Goal: Task Accomplishment & Management: Use online tool/utility

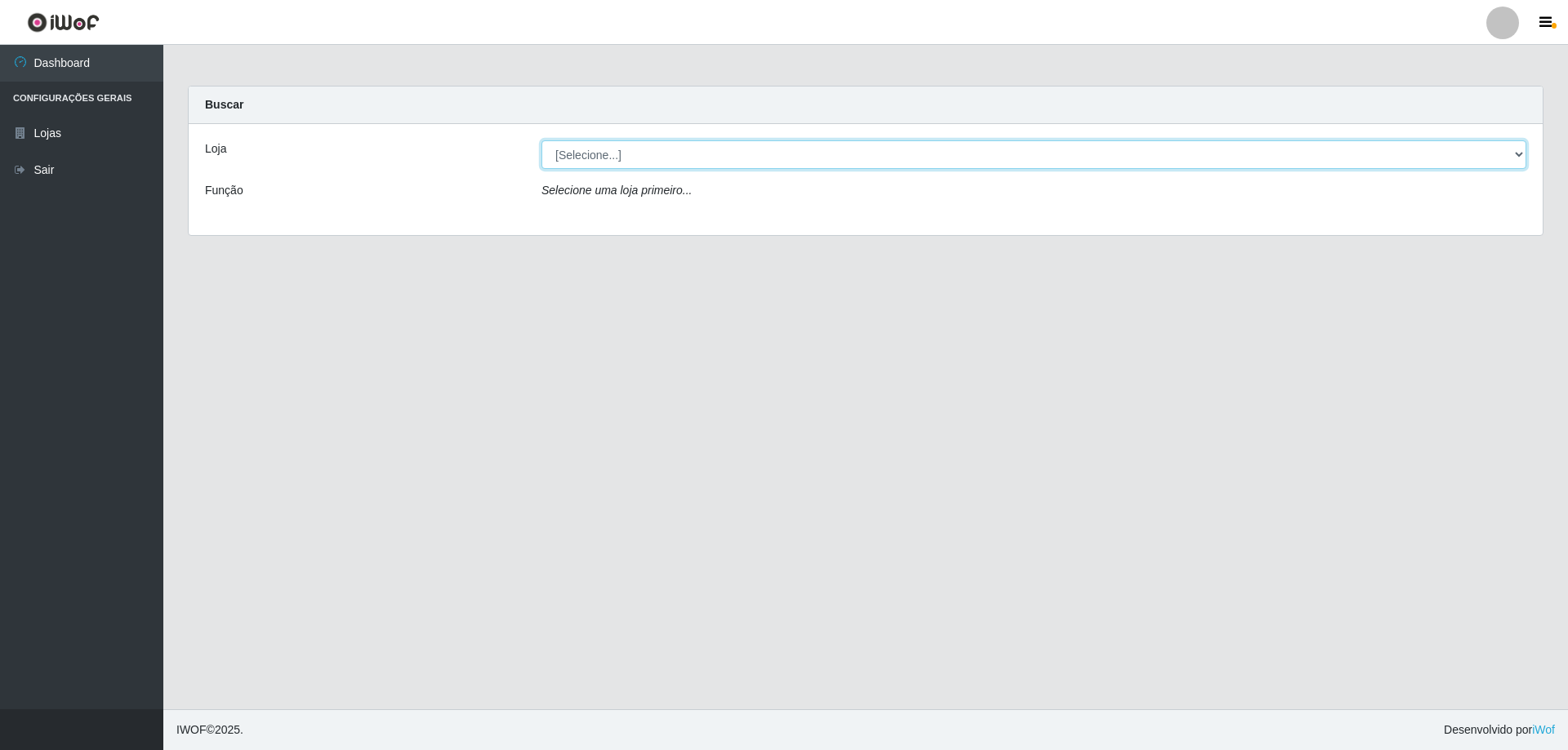
click at [606, 151] on select "[Selecione...] Atacado Vem - [STREET_ADDRESS]" at bounding box center [1034, 155] width 985 height 29
select select "461"
click at [541, 141] on select "[Selecione...] Atacado Vem - [STREET_ADDRESS]" at bounding box center [1034, 155] width 985 height 29
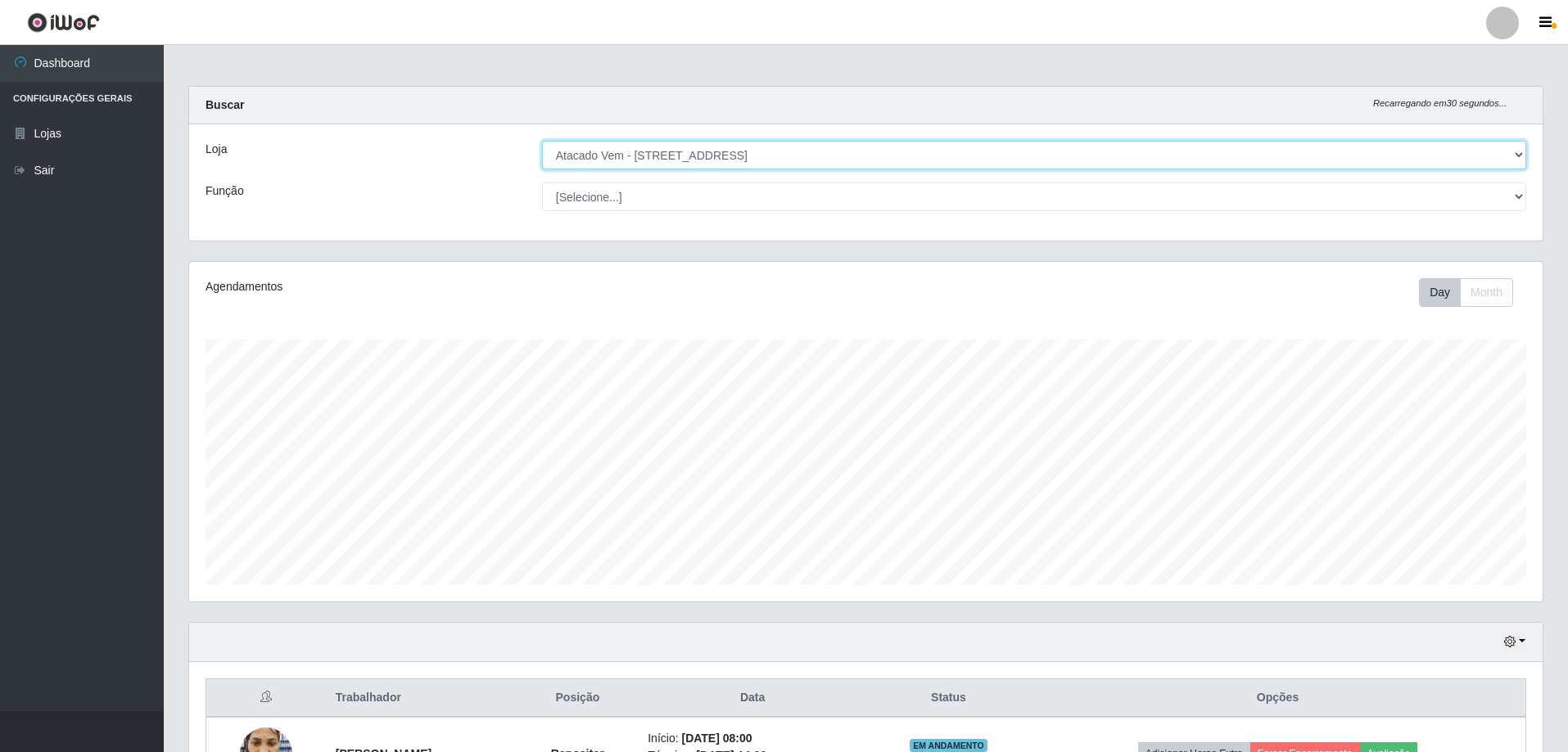
scroll to position [340, 1353]
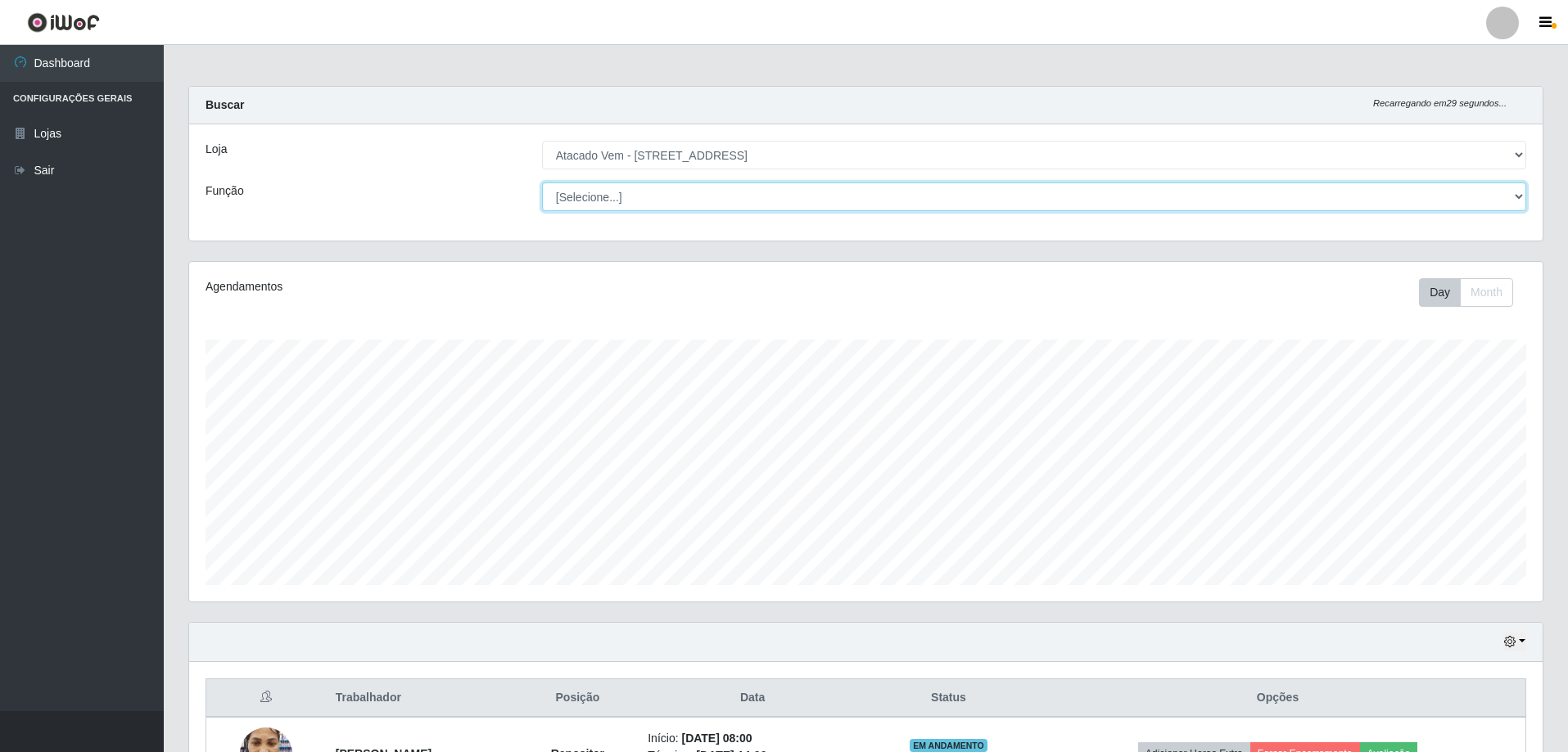
click at [614, 192] on select "[Selecione...] Carregador e Descarregador de Caminhão Carregador e Descarregado…" at bounding box center [1033, 197] width 984 height 29
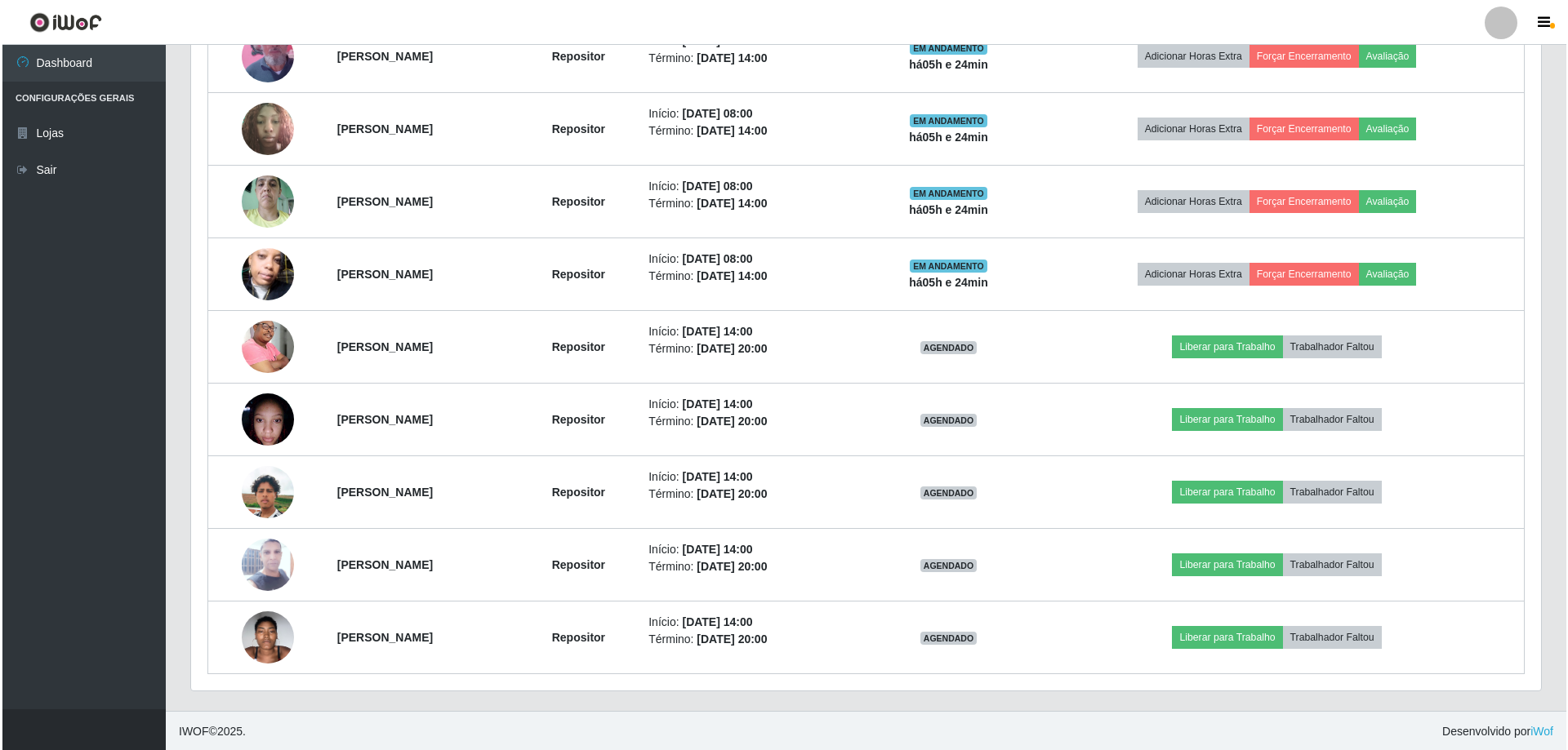
scroll to position [770, 0]
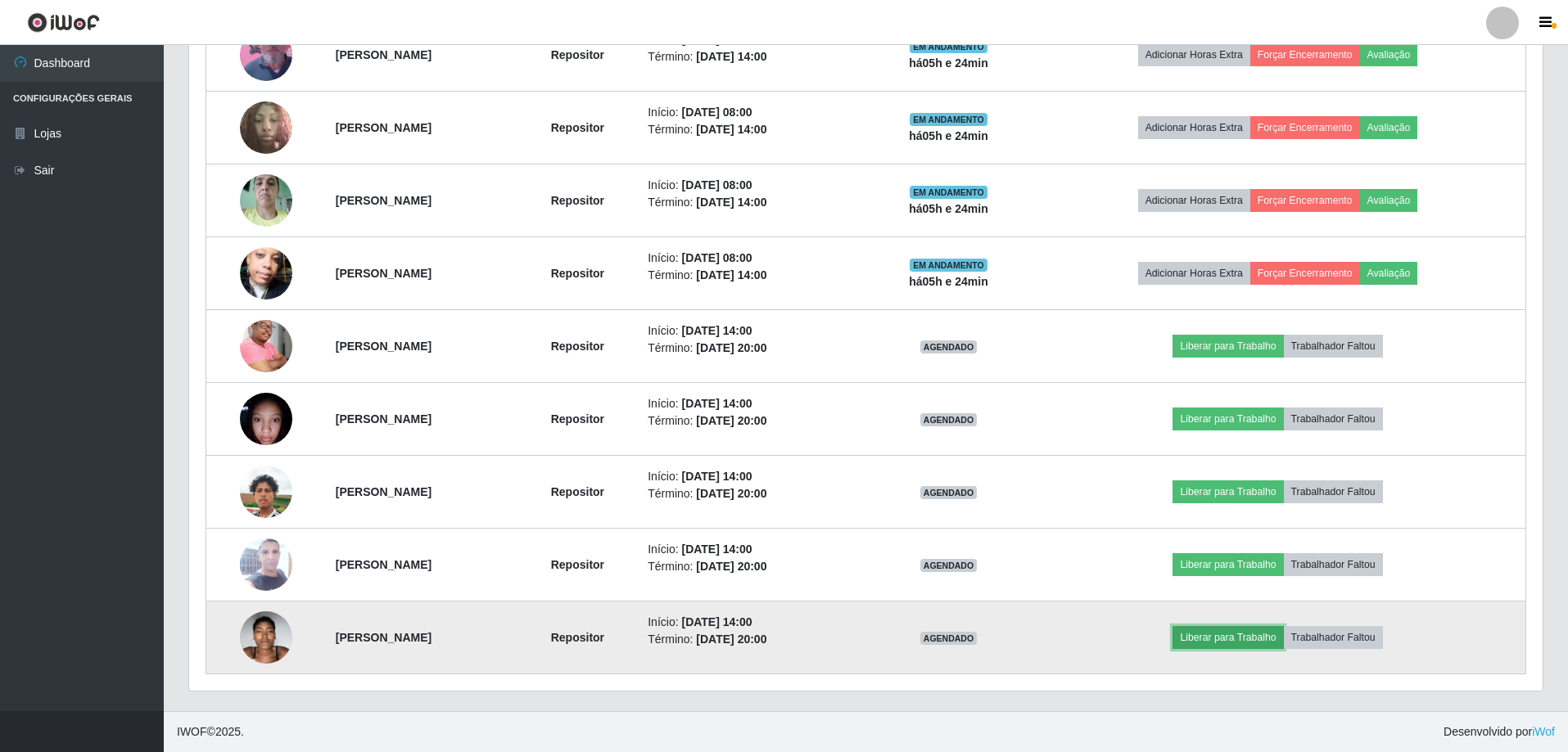
click at [1266, 634] on button "Liberar para Trabalho" at bounding box center [1227, 638] width 111 height 23
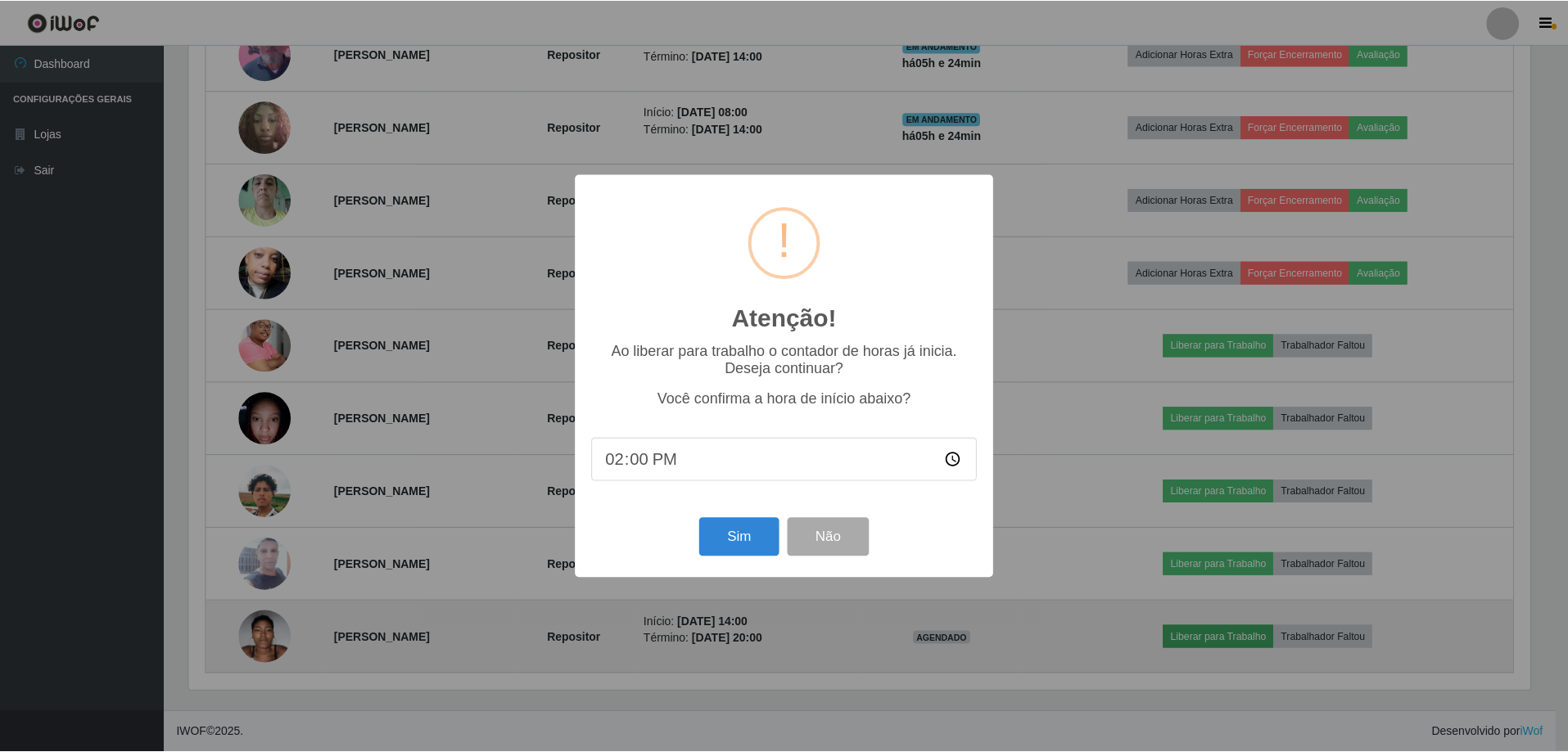
scroll to position [340, 1345]
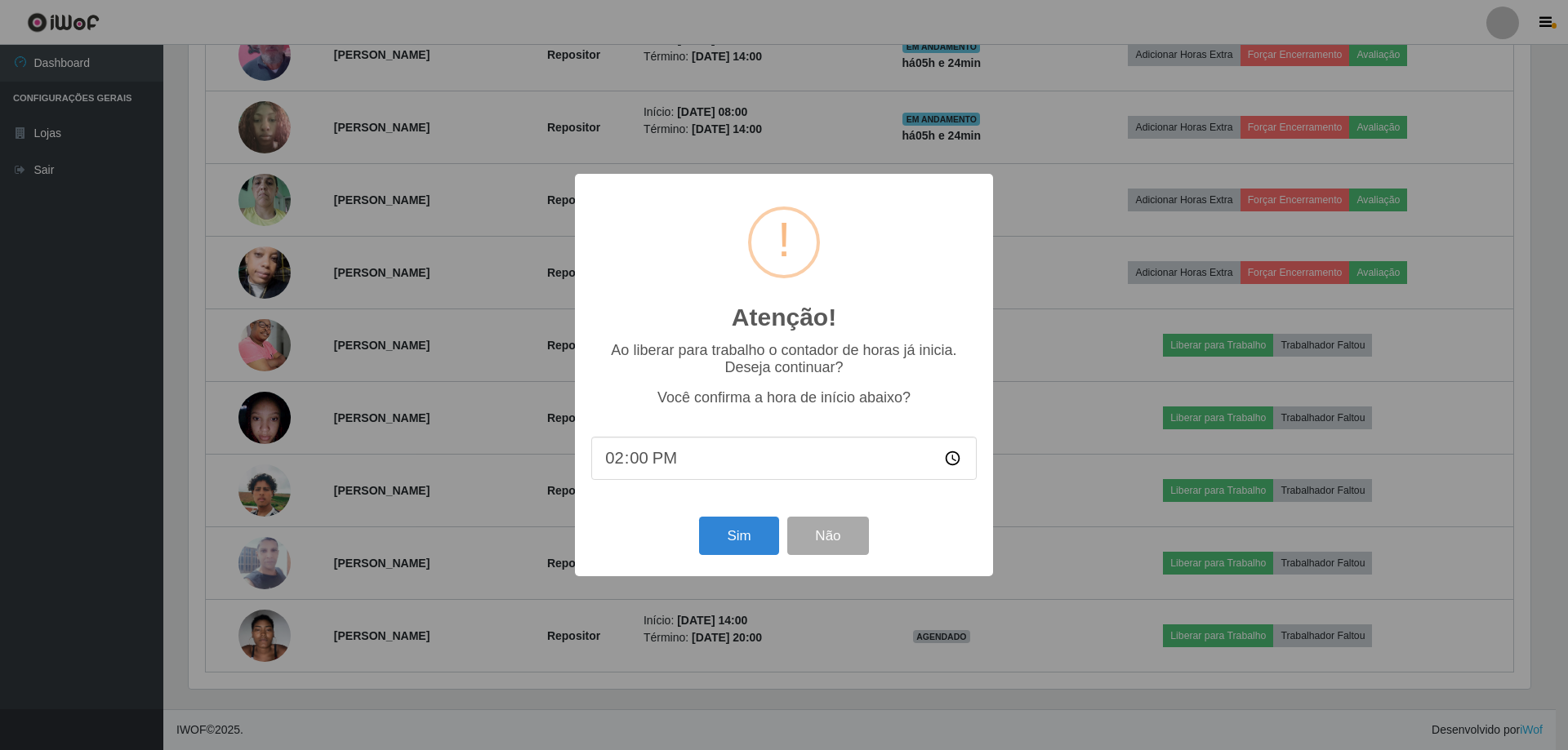
click at [981, 424] on div "Atenção! × Ao liberar para trabalho o contador de horas já inicia. Deseja conti…" at bounding box center [784, 375] width 418 height 401
click at [825, 546] on button "Não" at bounding box center [827, 536] width 81 height 39
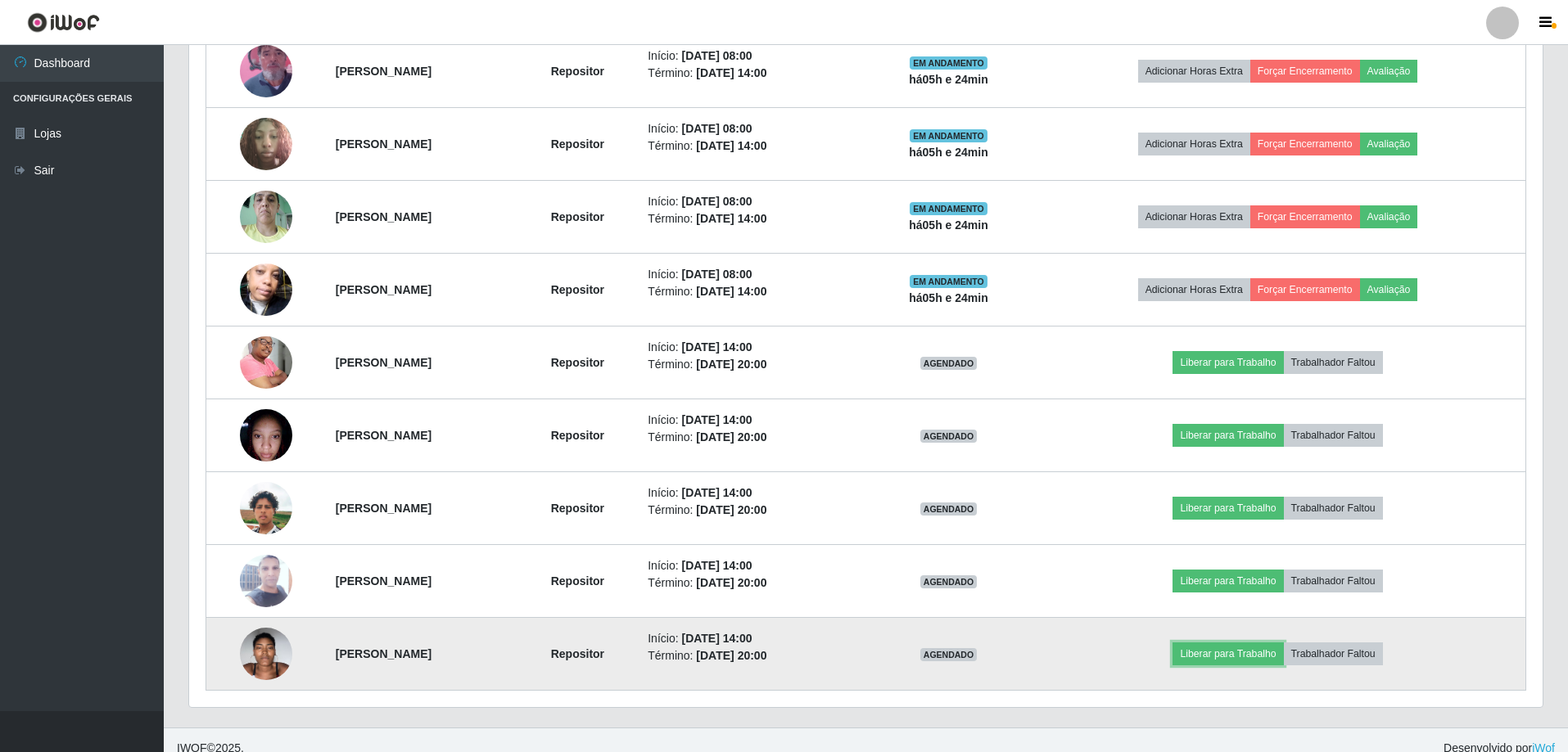
scroll to position [772, 0]
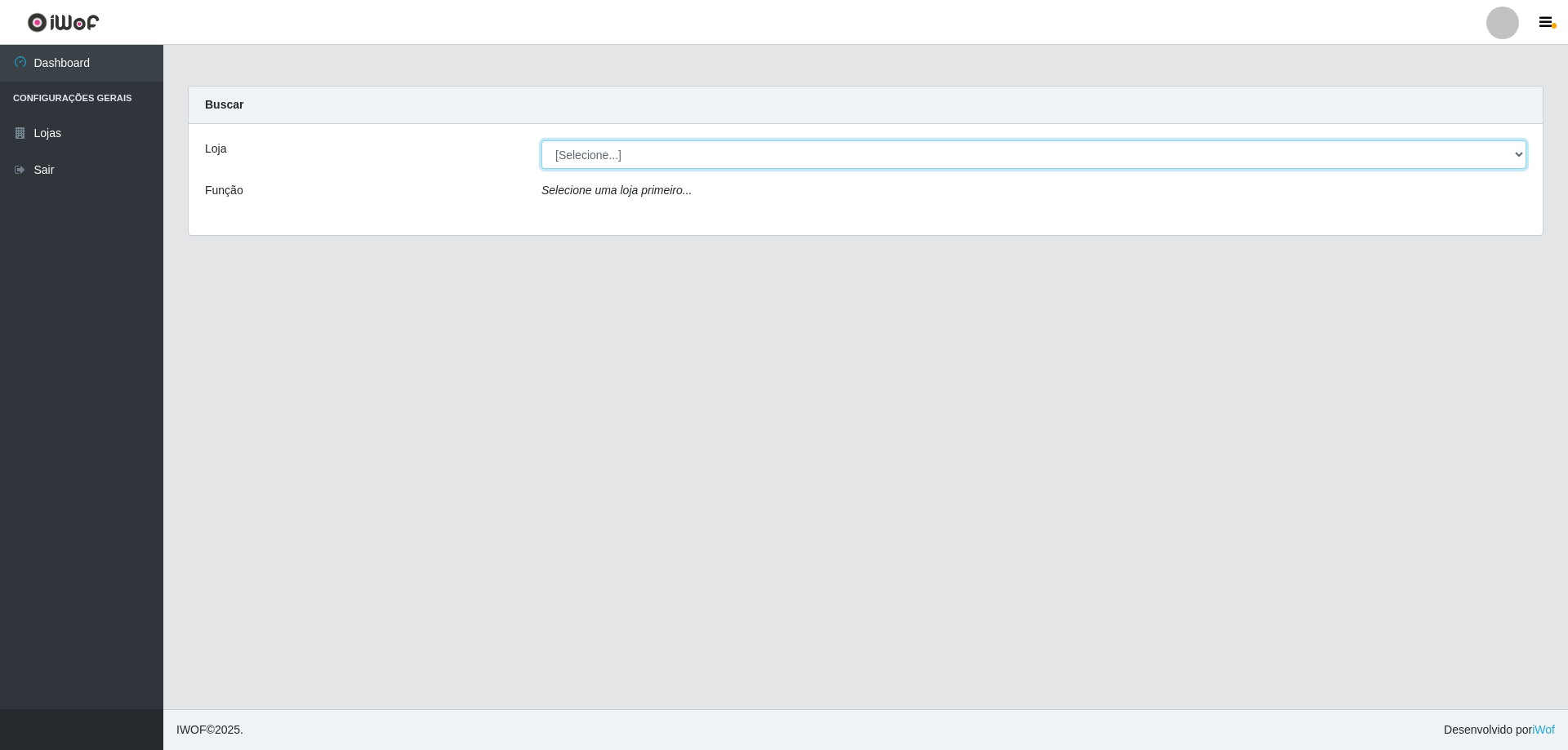
click at [606, 153] on select "[Selecione...] Atacado Vem - [STREET_ADDRESS]" at bounding box center [1034, 155] width 985 height 29
select select "461"
click at [541, 141] on select "[Selecione...] Atacado Vem - [STREET_ADDRESS]" at bounding box center [1034, 155] width 985 height 29
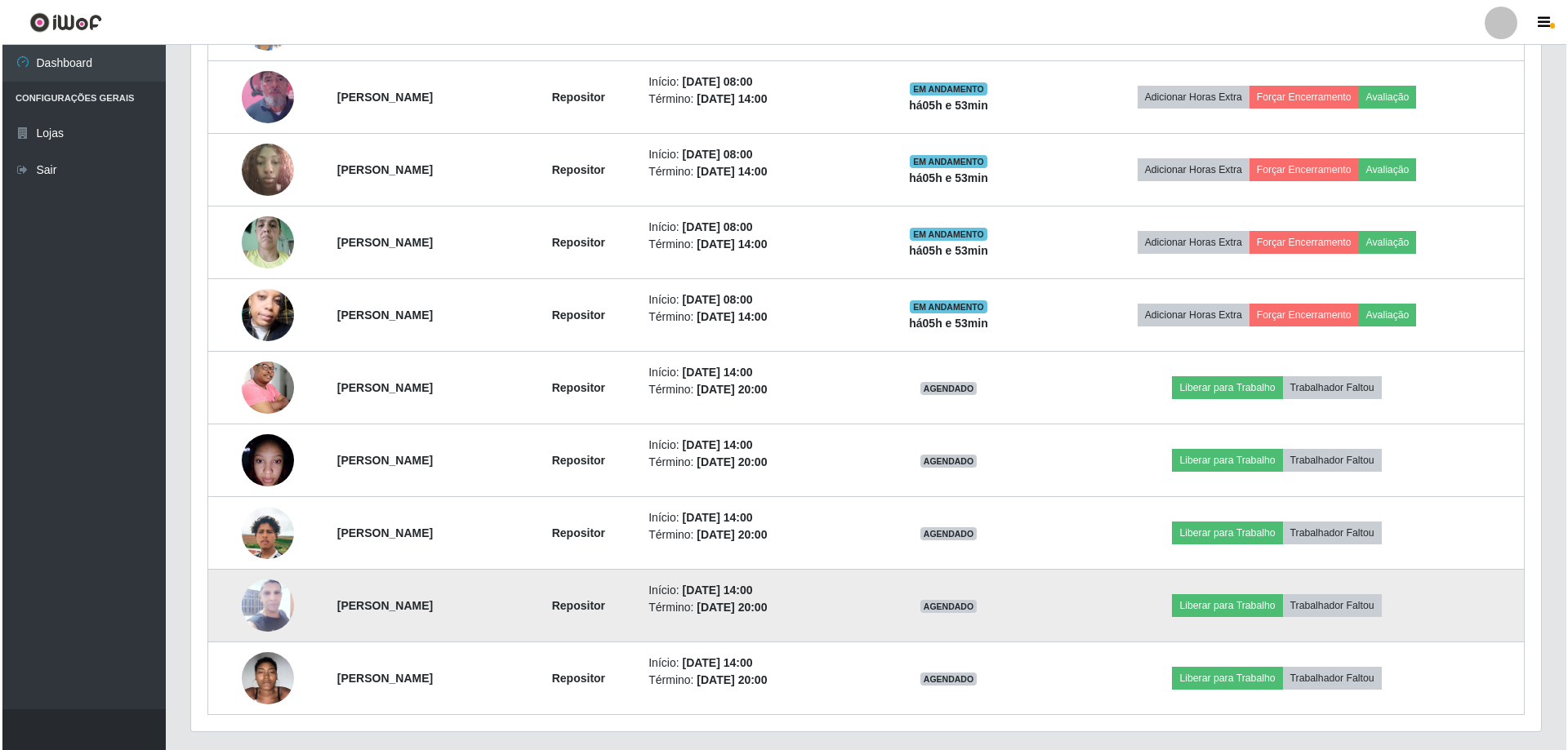
scroll to position [770, 0]
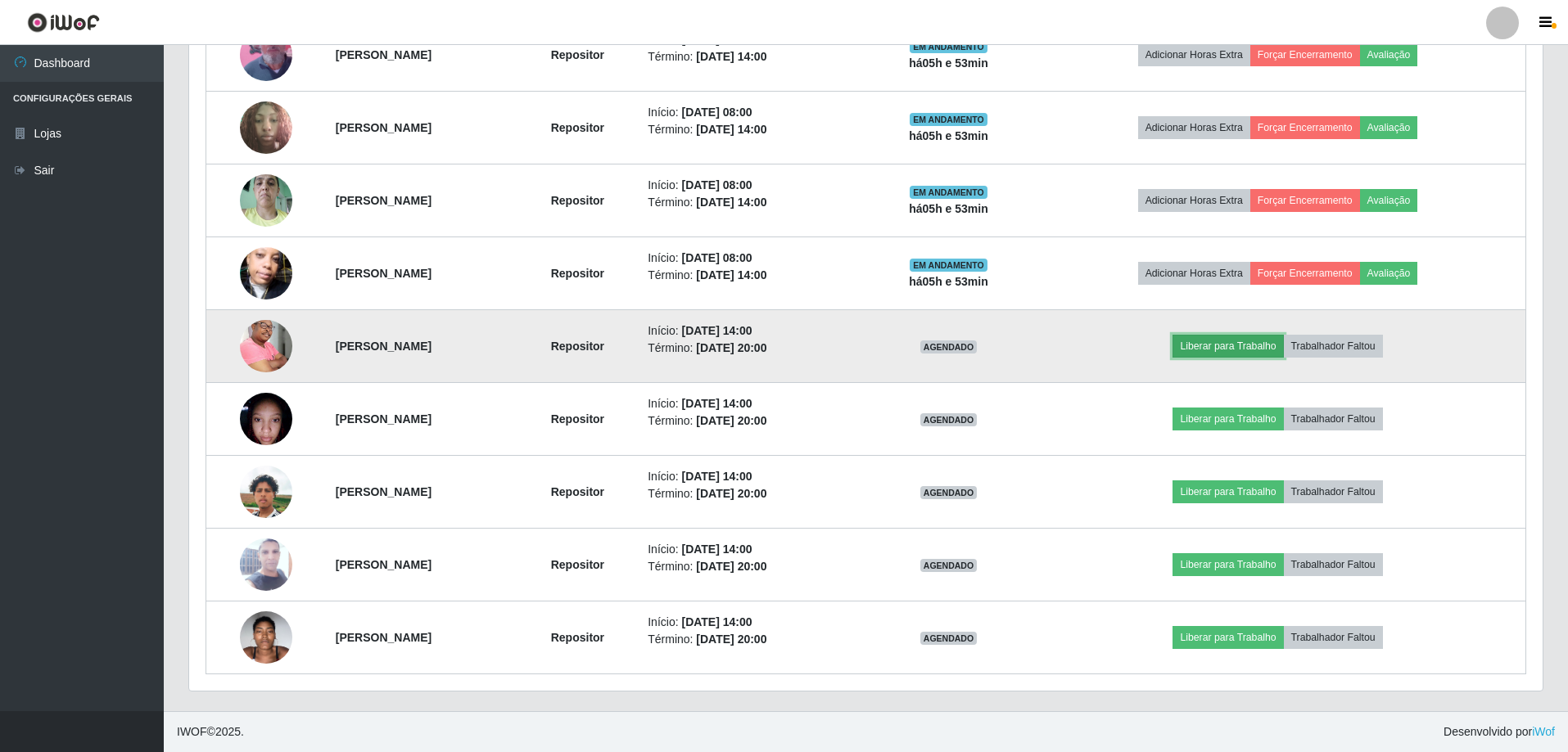
click at [1237, 349] on button "Liberar para Trabalho" at bounding box center [1227, 347] width 111 height 23
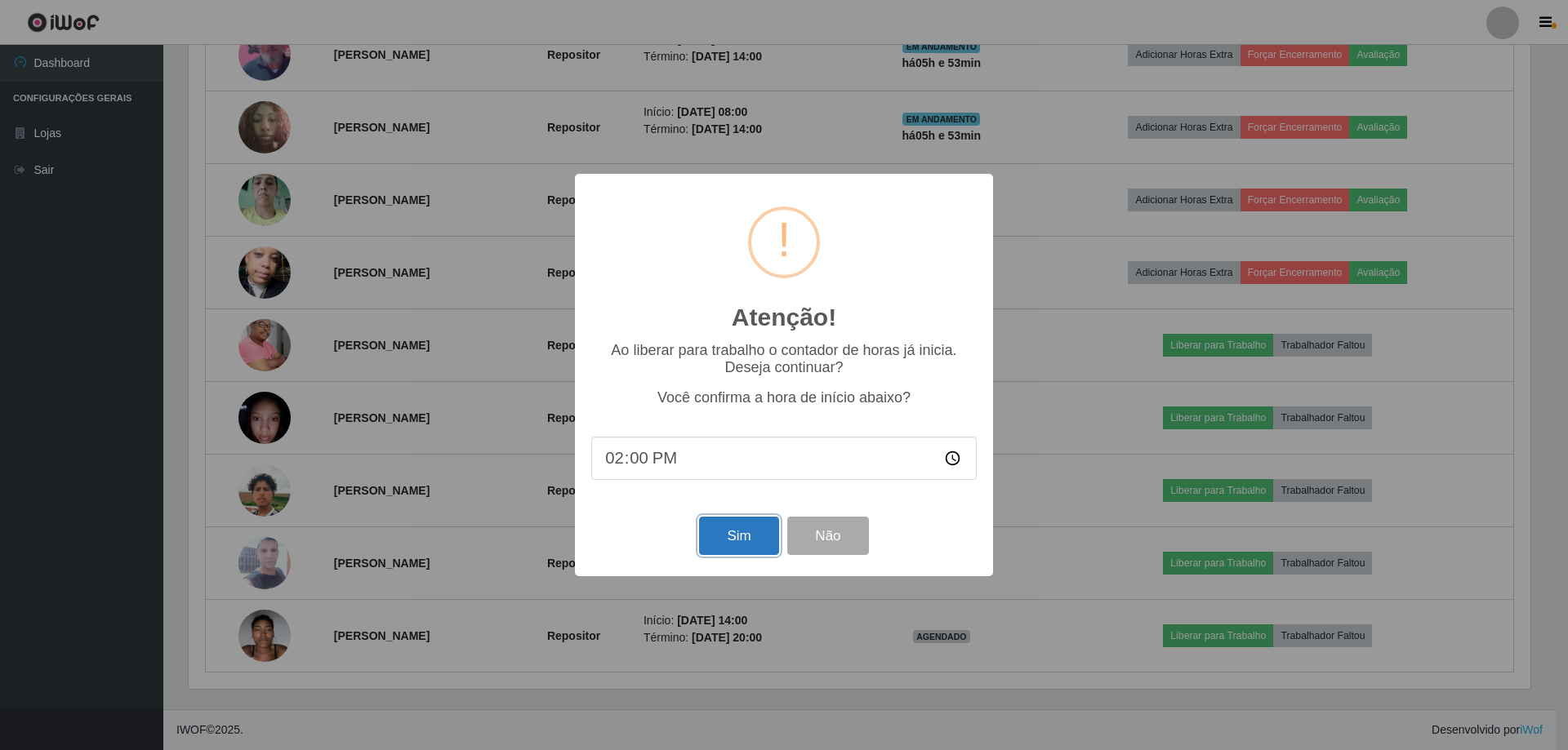
click at [730, 546] on button "Sim" at bounding box center [739, 536] width 79 height 39
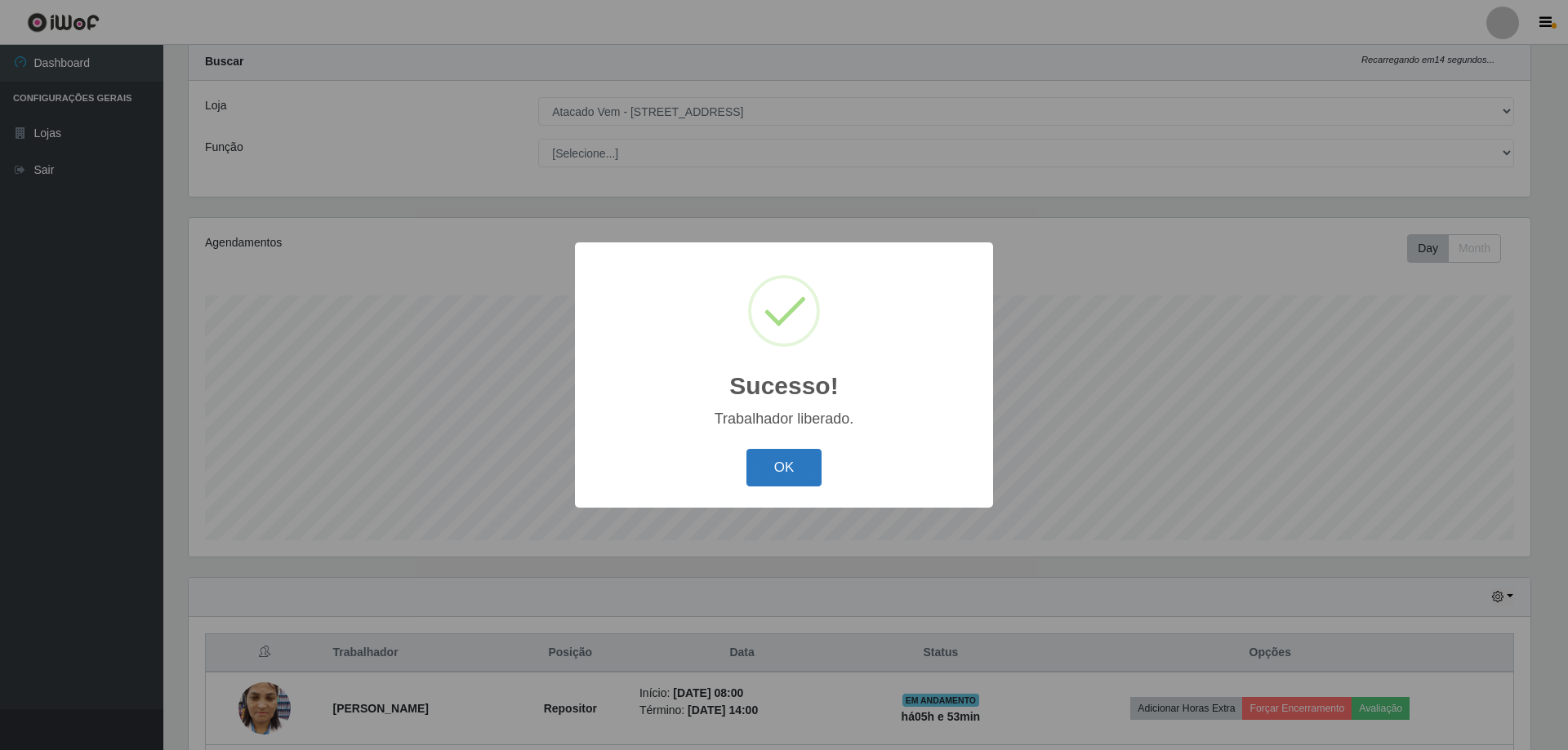
click at [791, 467] on button "OK" at bounding box center [784, 468] width 76 height 39
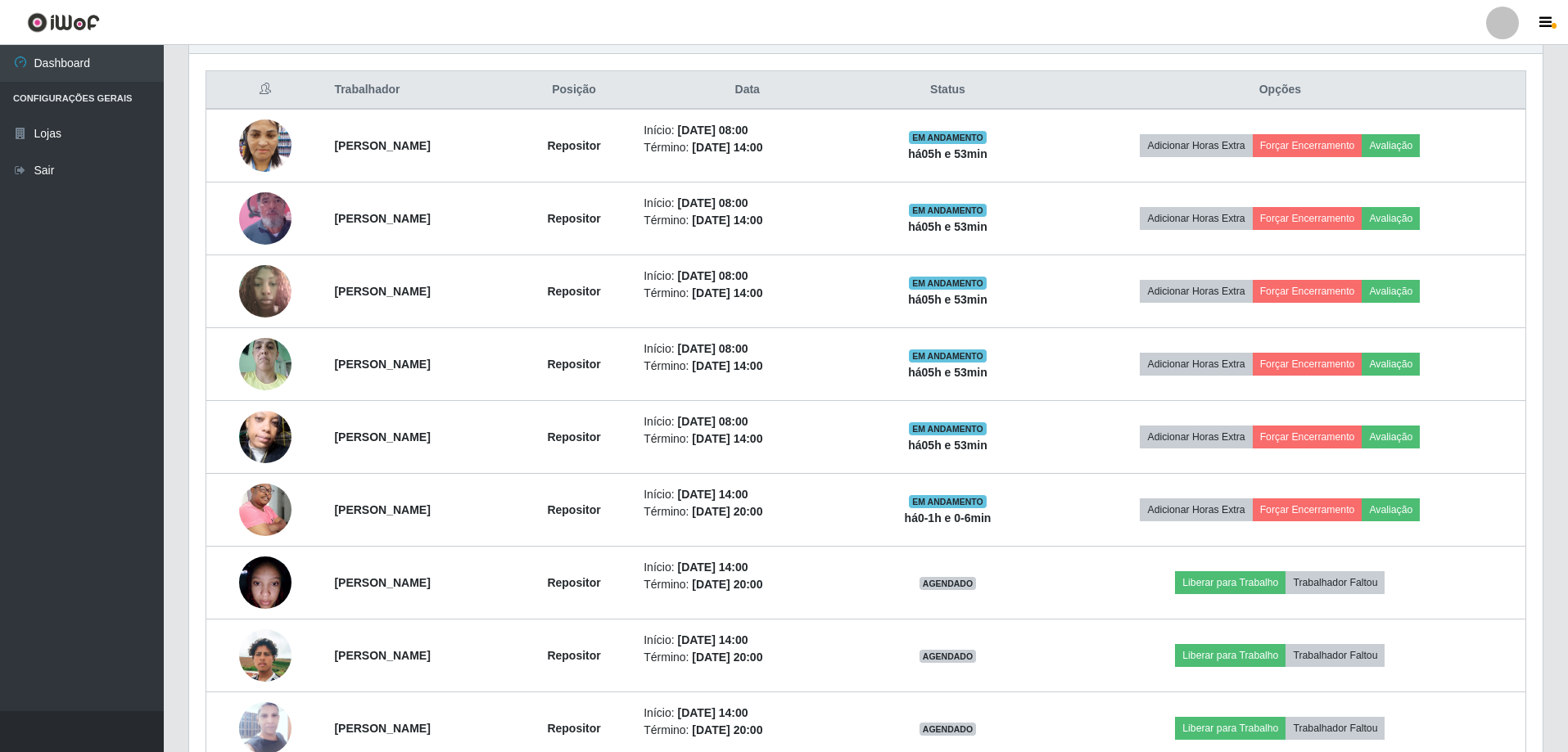
scroll to position [772, 0]
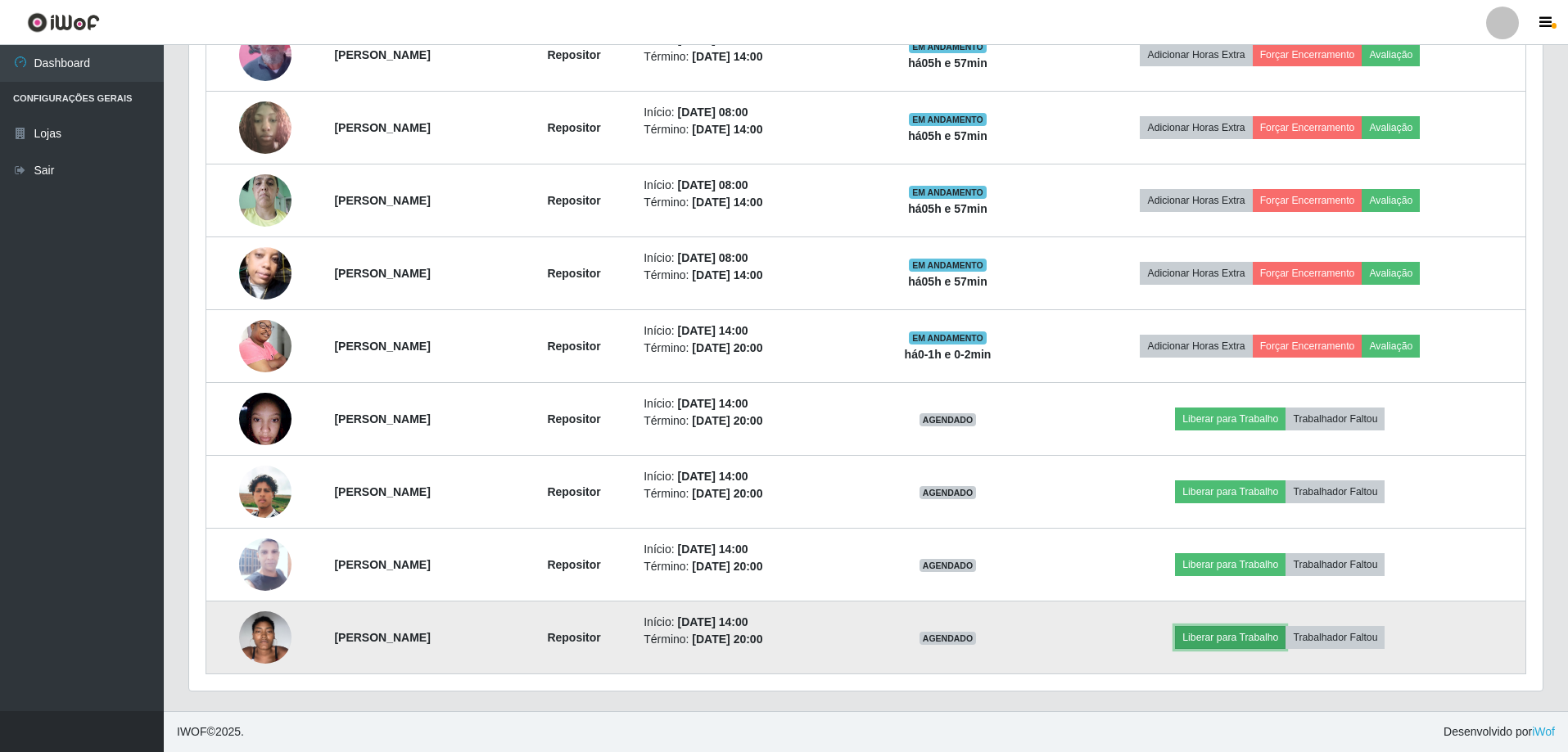
click at [1246, 637] on button "Liberar para Trabalho" at bounding box center [1229, 638] width 111 height 23
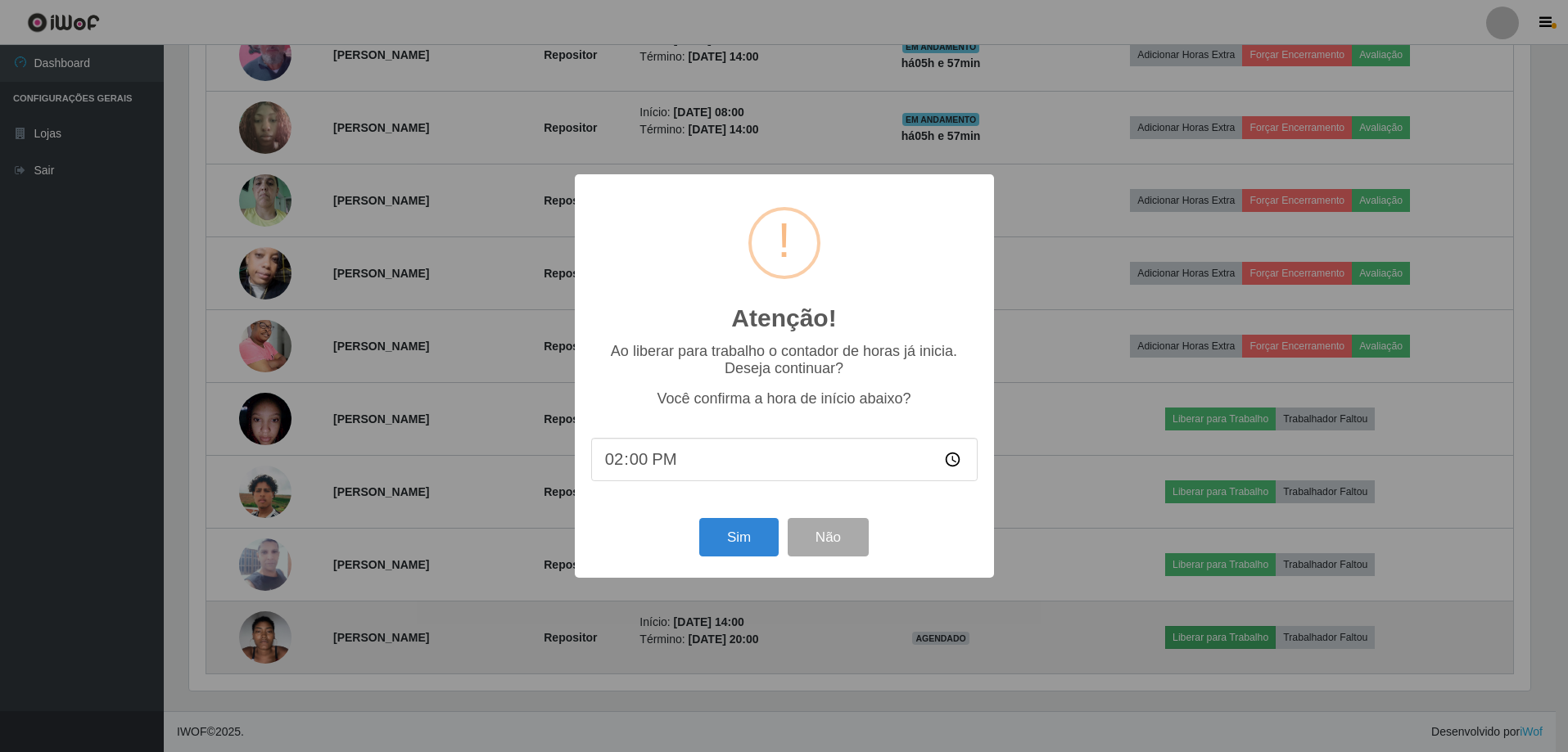
scroll to position [340, 1345]
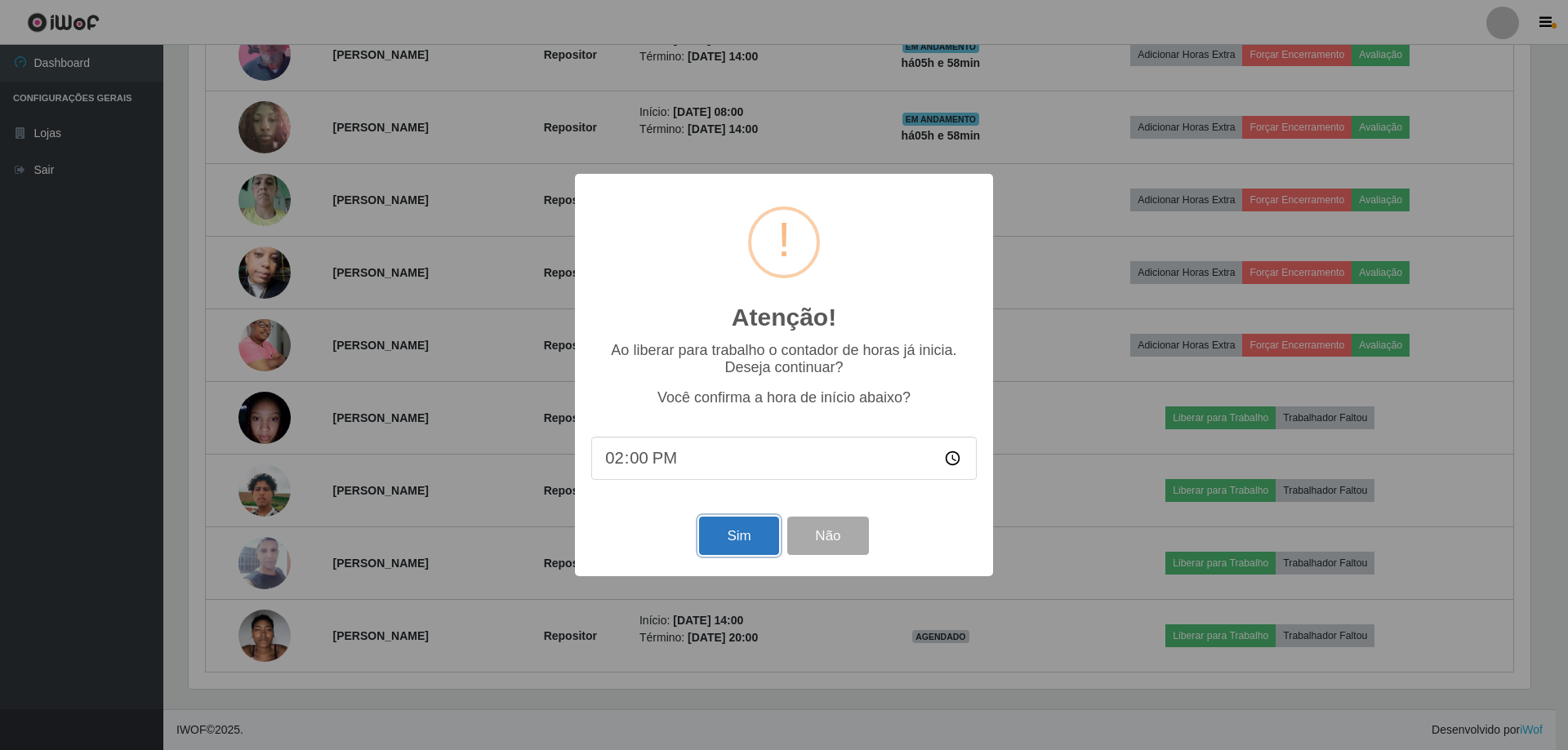
click at [733, 524] on button "Sim" at bounding box center [739, 536] width 79 height 39
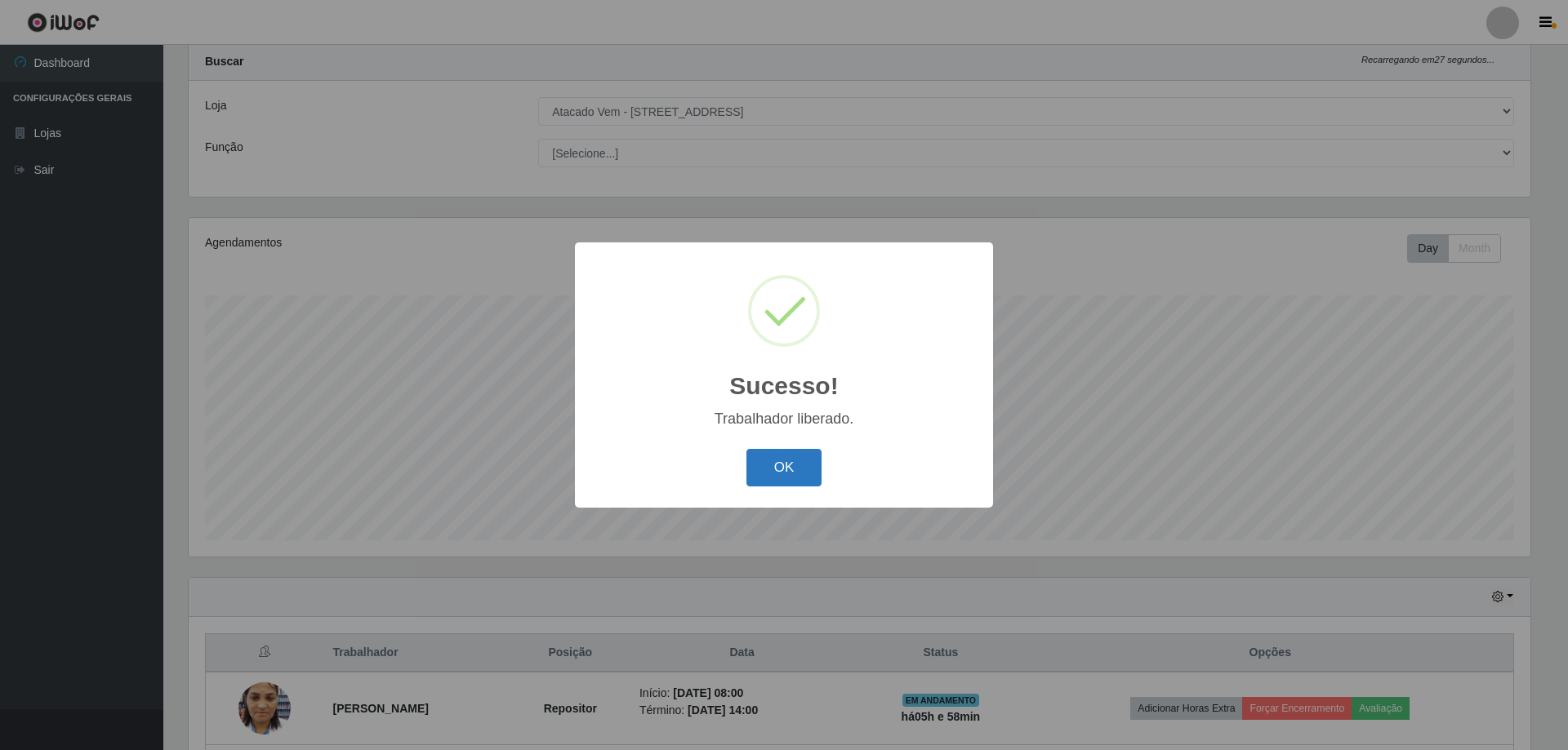
click at [781, 472] on button "OK" at bounding box center [784, 468] width 76 height 39
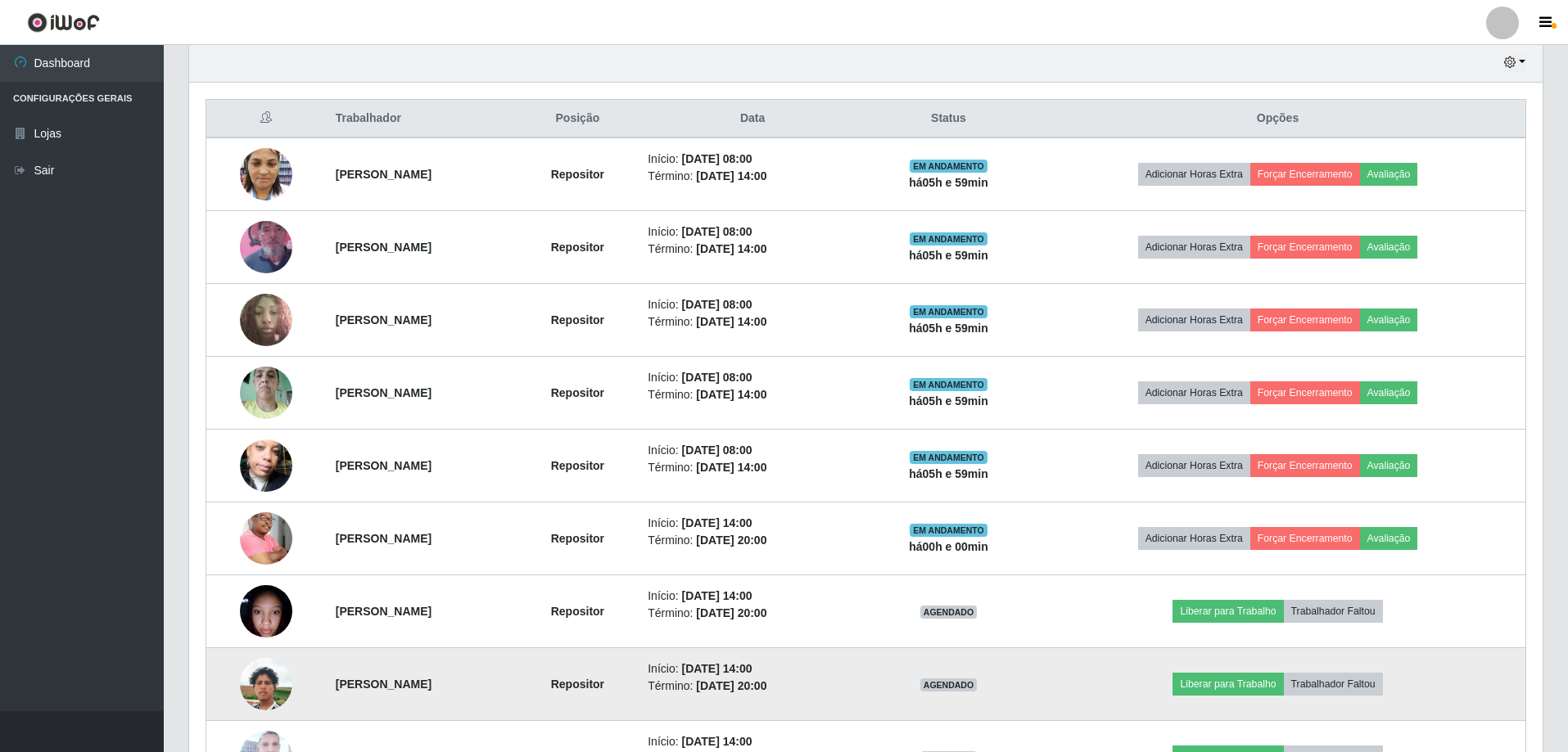
scroll to position [608, 0]
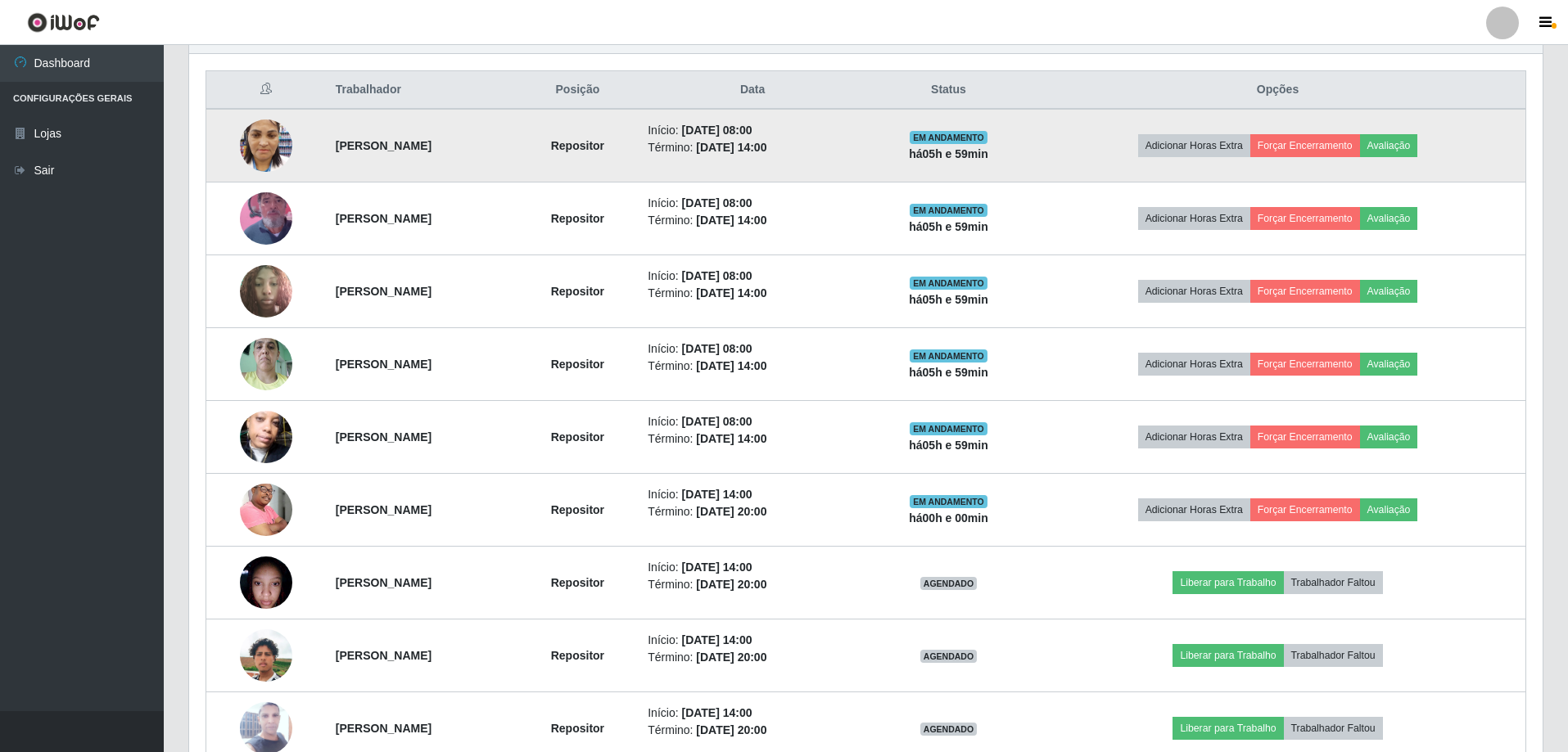
click at [1500, 113] on td "Adicionar Horas Extra Forçar Encerramento Avaliação" at bounding box center [1277, 146] width 495 height 74
click at [1323, 147] on button "Forçar Encerramento" at bounding box center [1305, 146] width 110 height 23
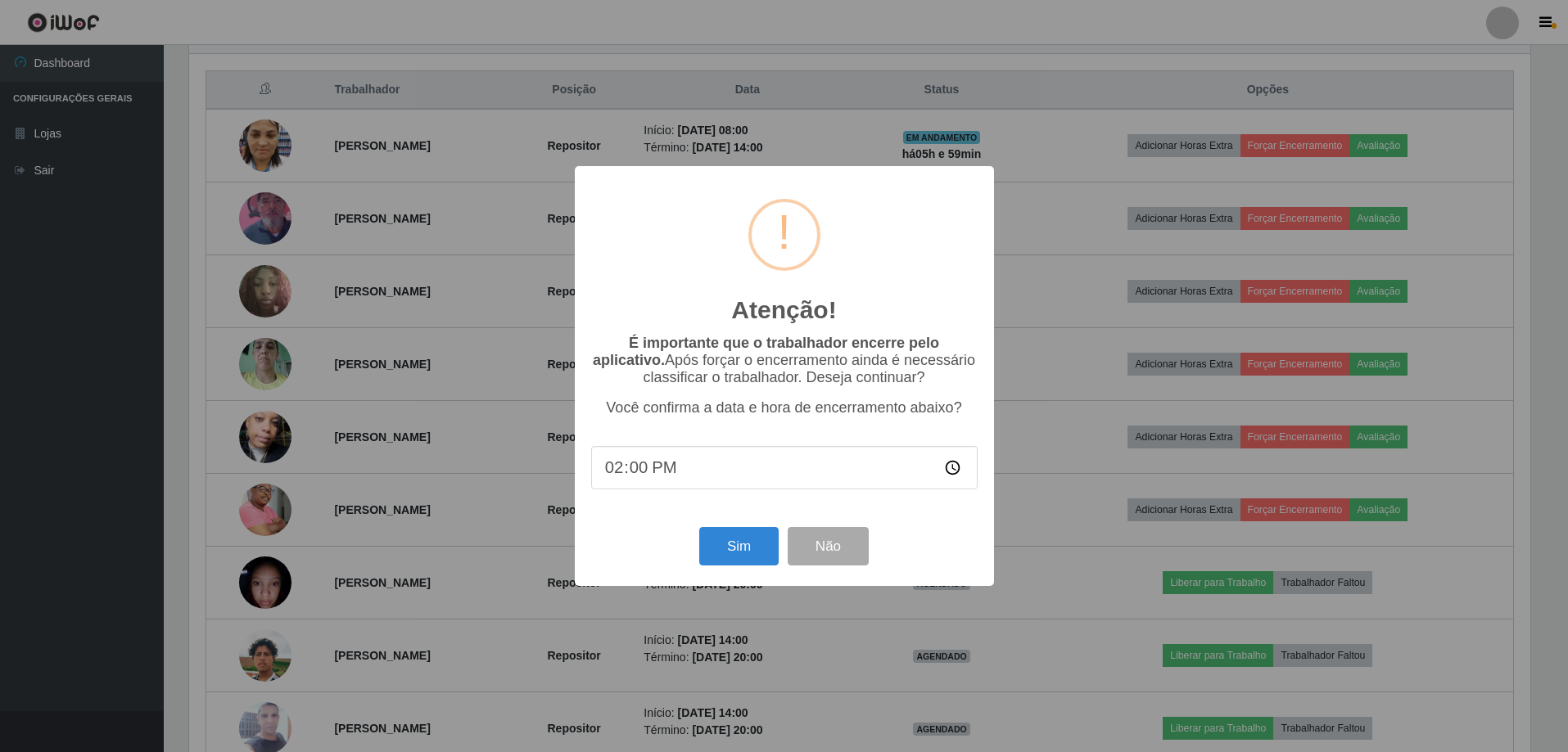
scroll to position [340, 1345]
click at [750, 550] on button "Sim" at bounding box center [740, 546] width 79 height 39
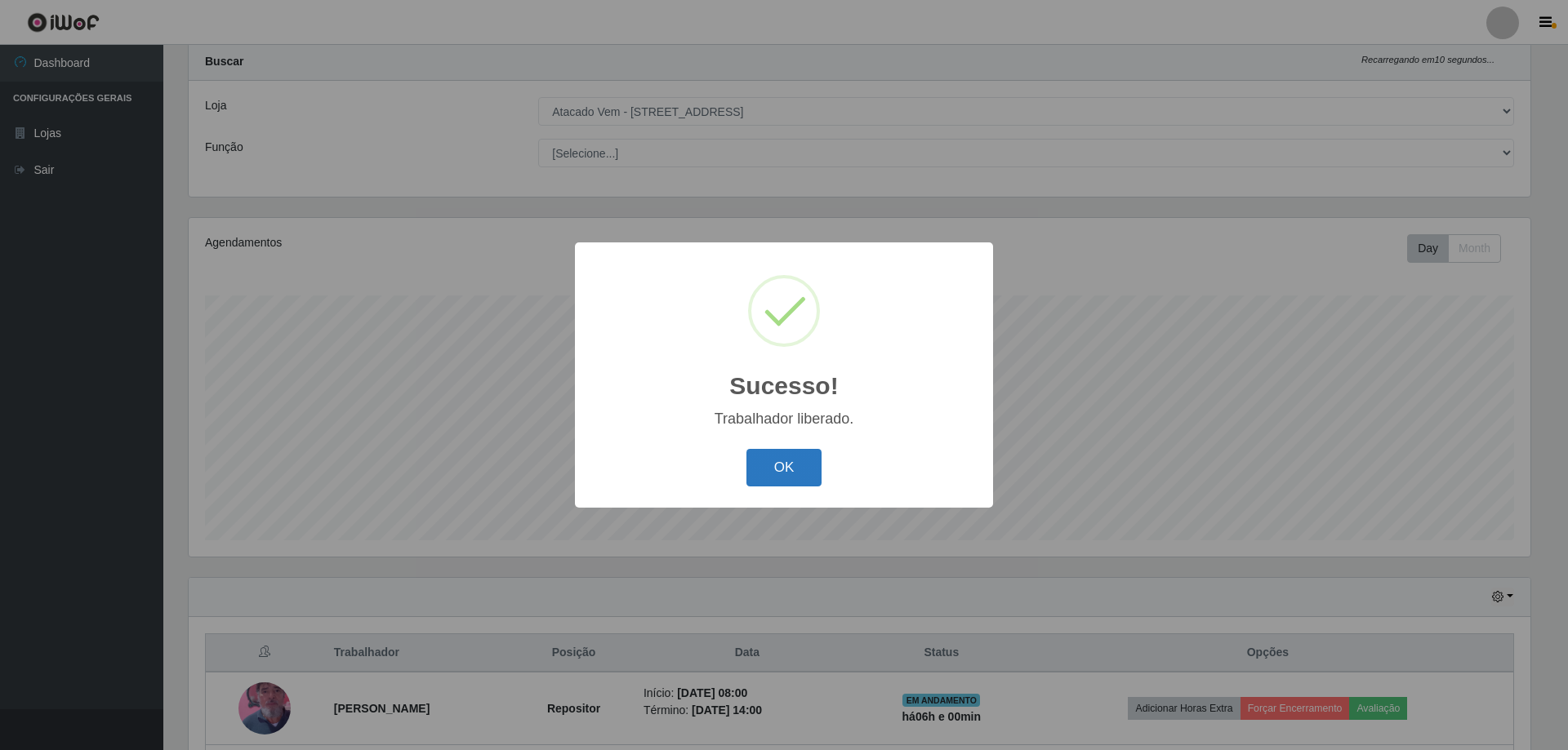
click at [790, 470] on button "OK" at bounding box center [784, 468] width 76 height 39
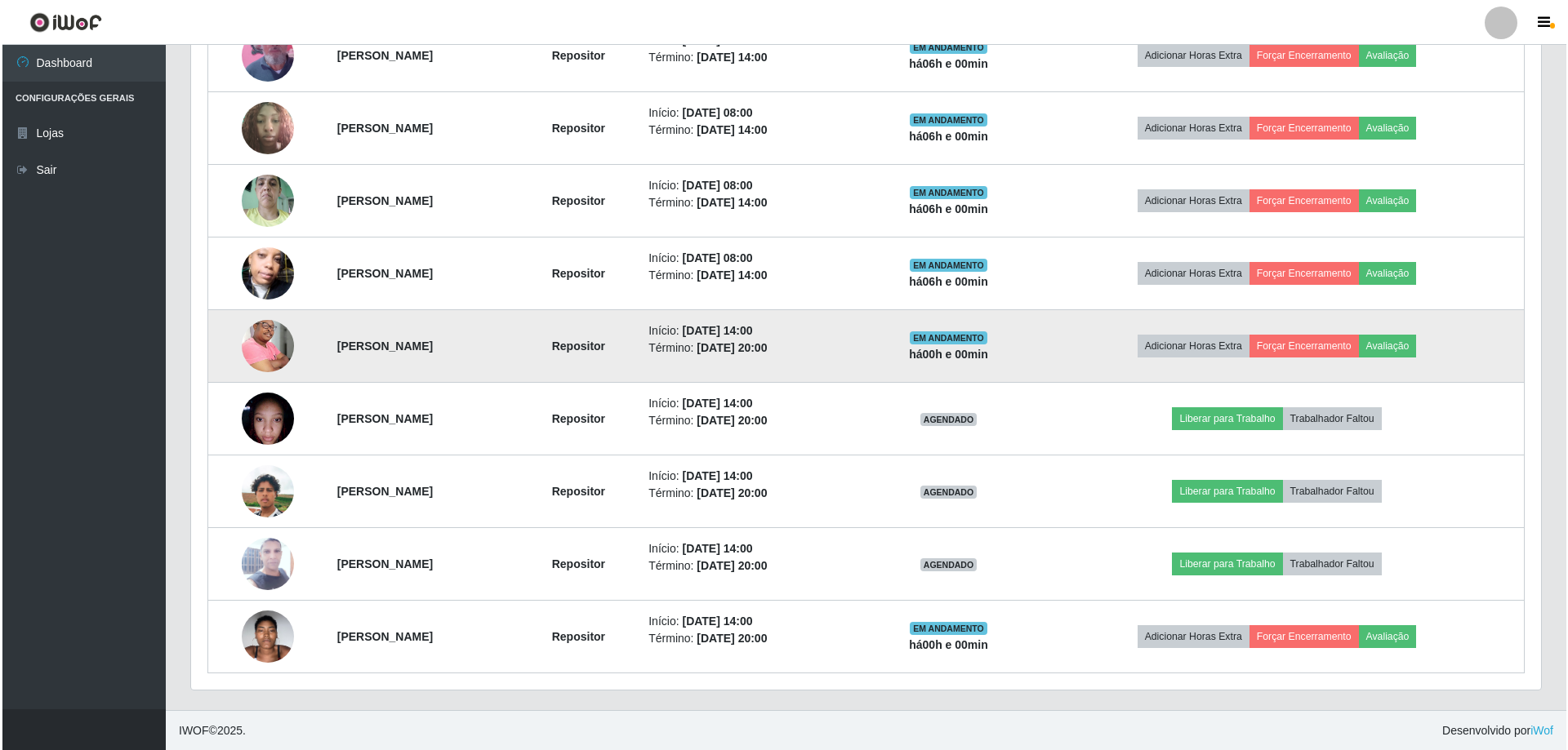
scroll to position [697, 0]
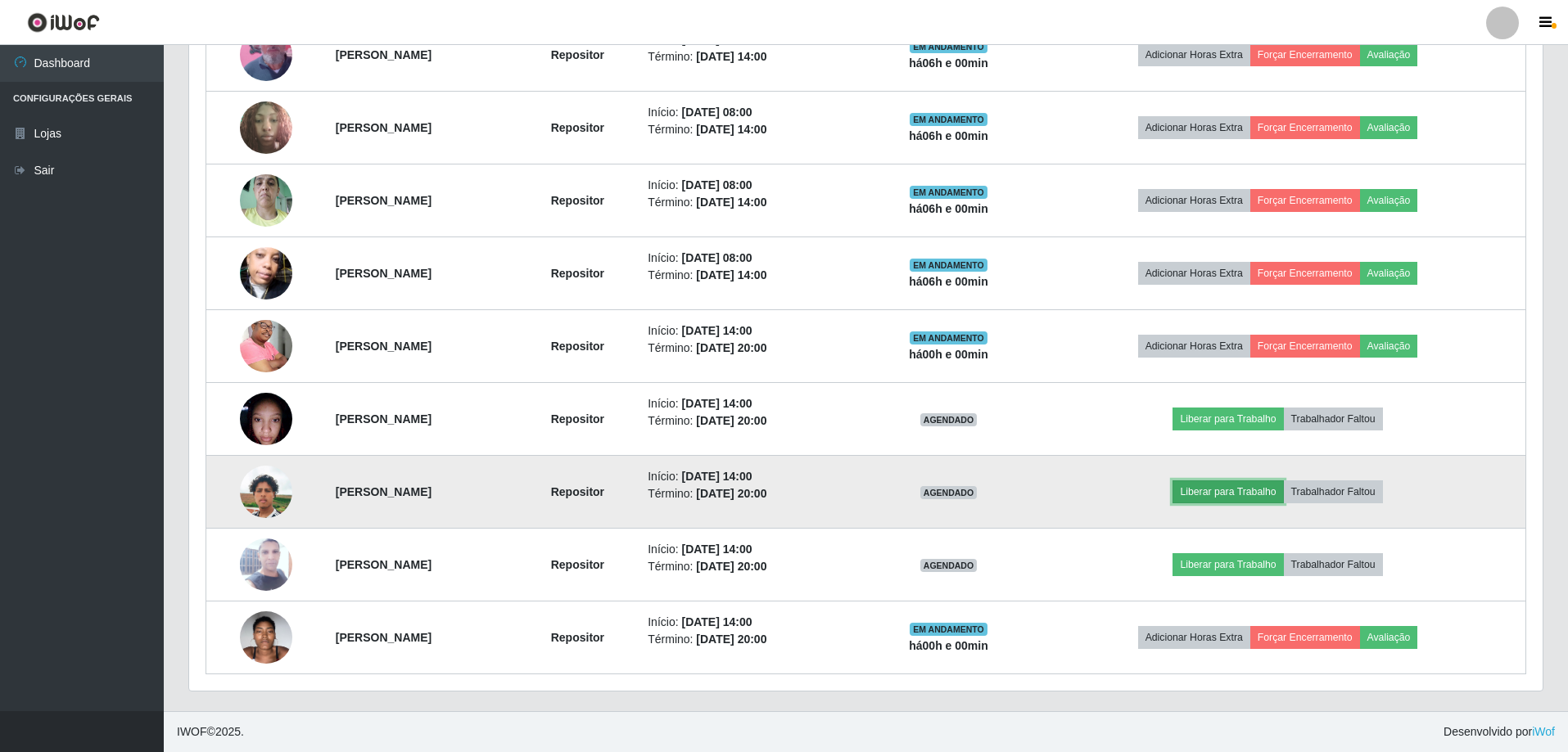
click at [1236, 489] on button "Liberar para Trabalho" at bounding box center [1227, 492] width 111 height 23
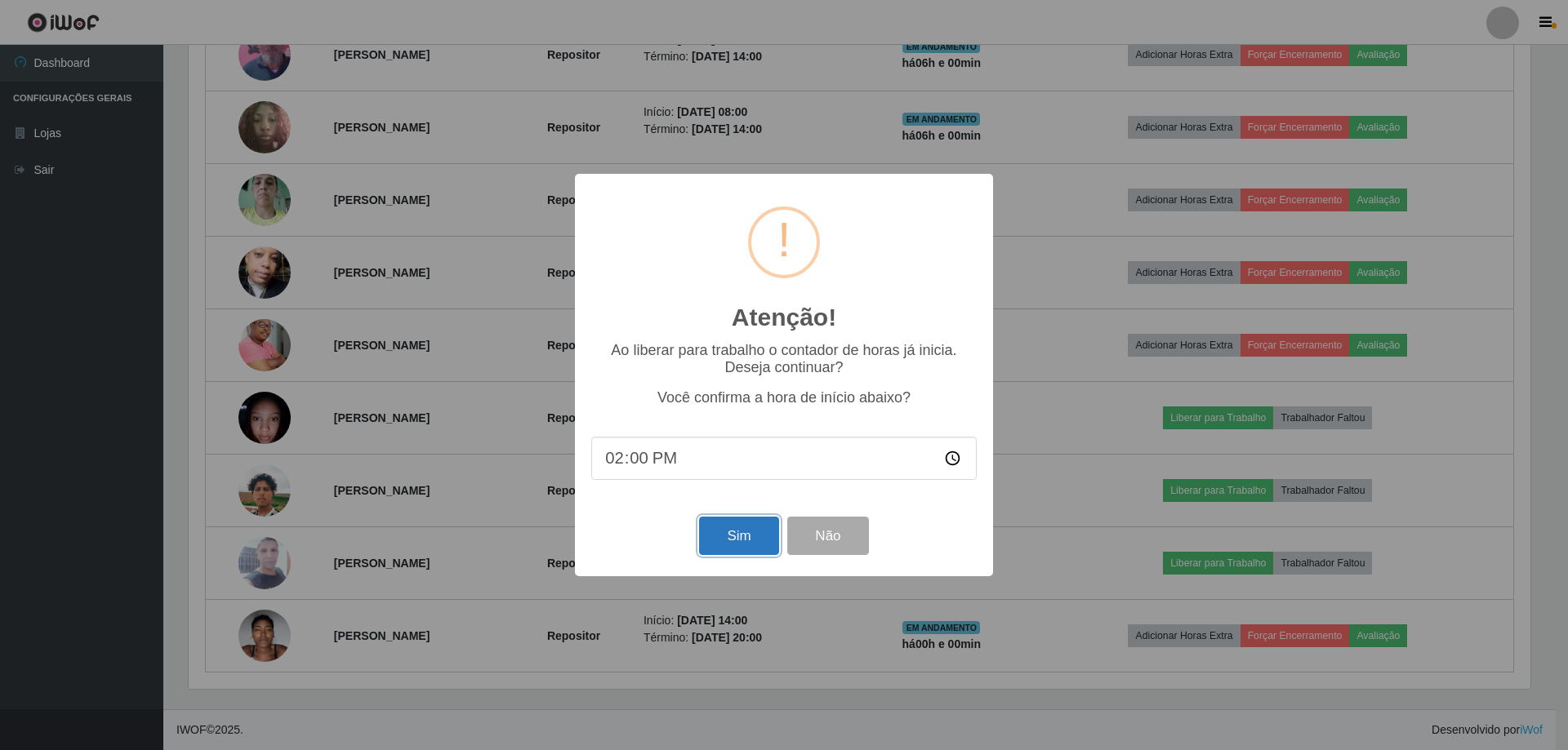
click at [735, 532] on button "Sim" at bounding box center [739, 536] width 79 height 39
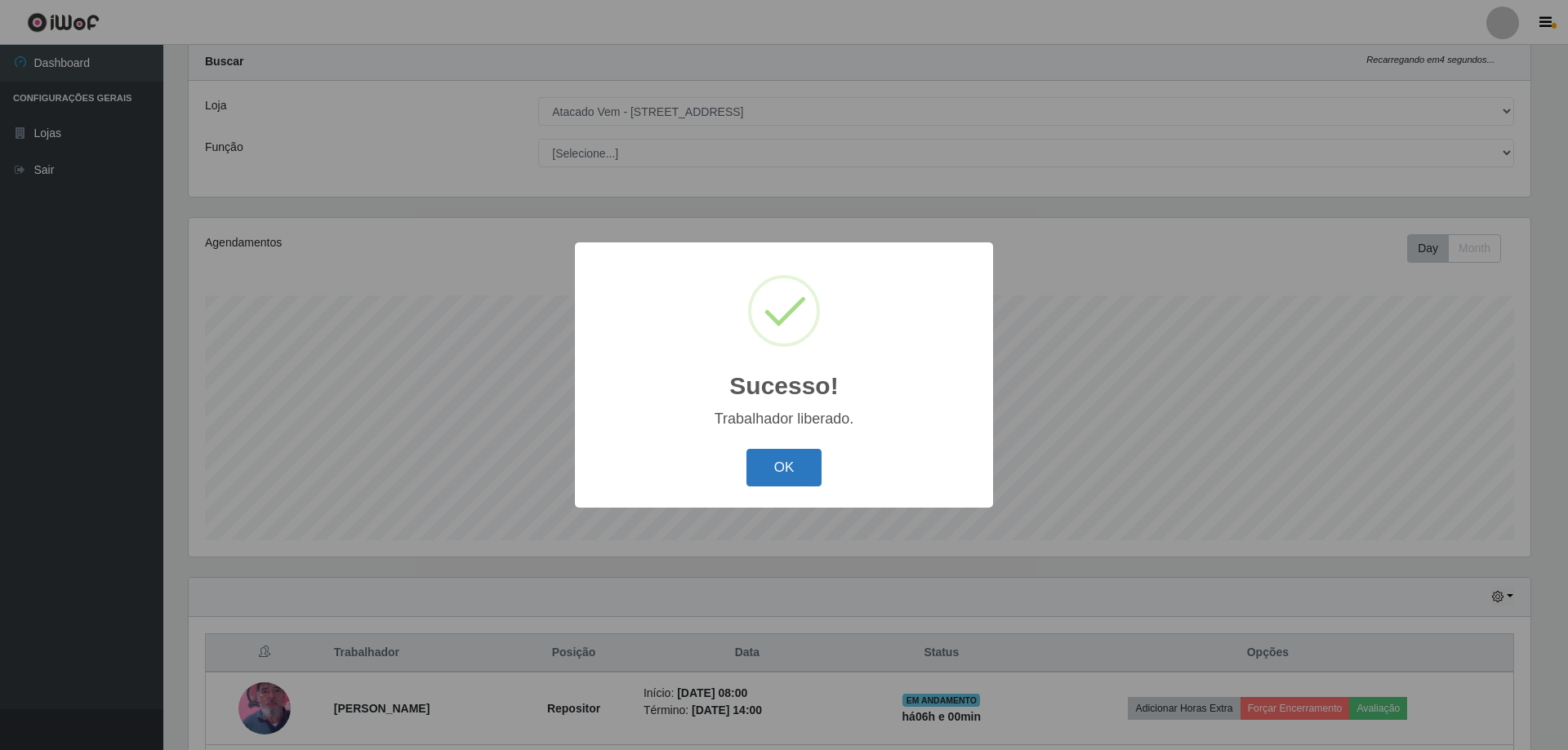
click at [811, 466] on button "OK" at bounding box center [784, 468] width 76 height 39
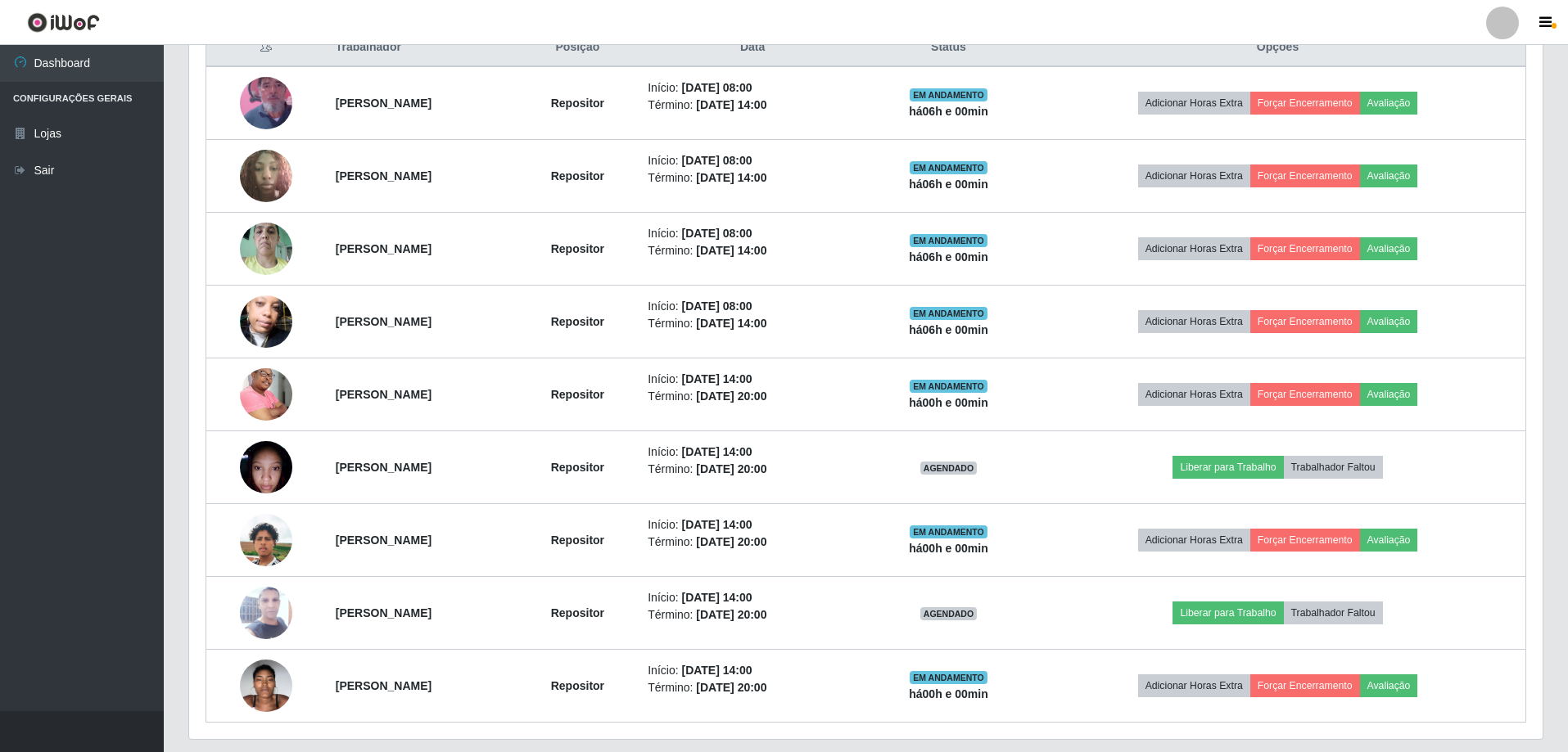
scroll to position [699, 0]
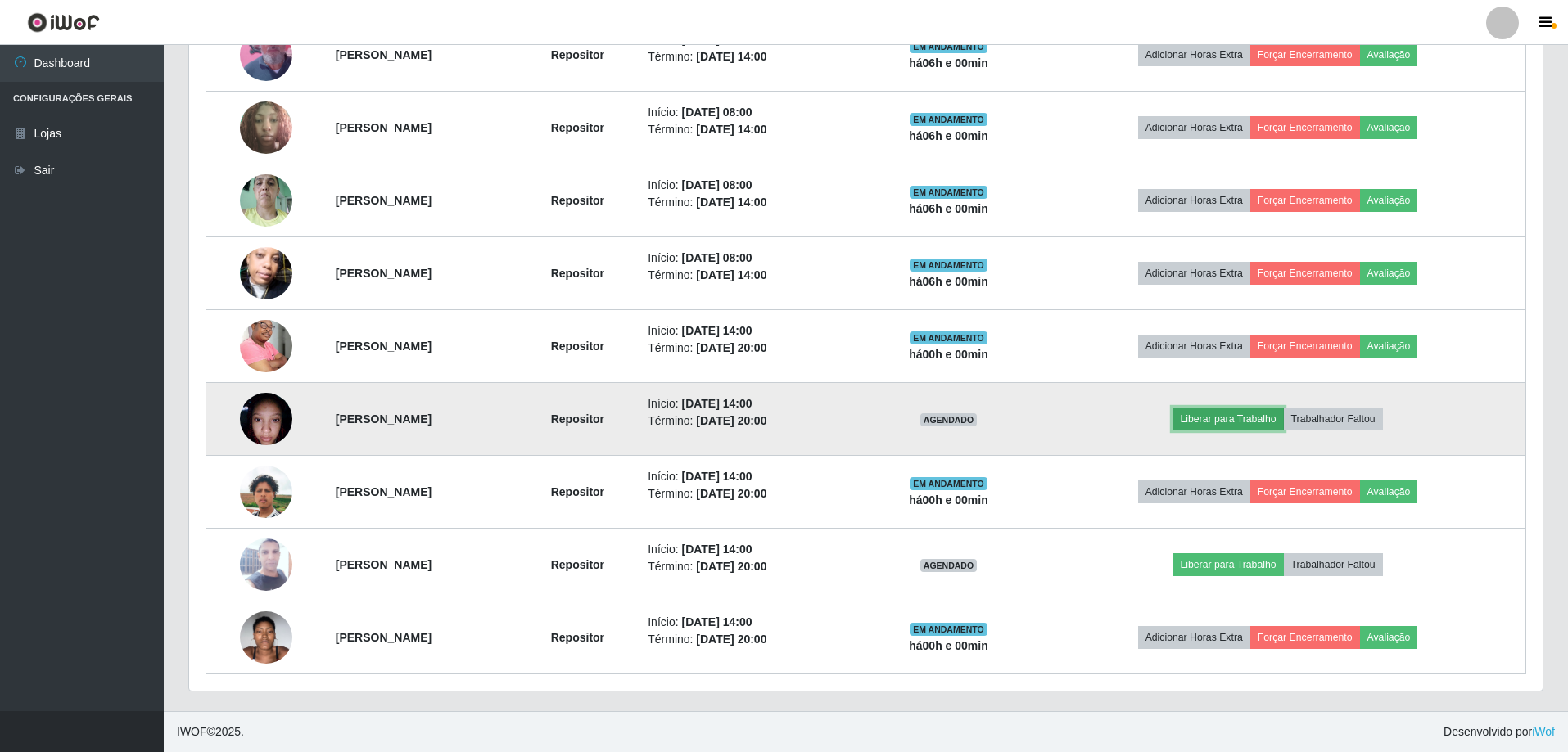
click at [1227, 416] on button "Liberar para Trabalho" at bounding box center [1227, 420] width 111 height 23
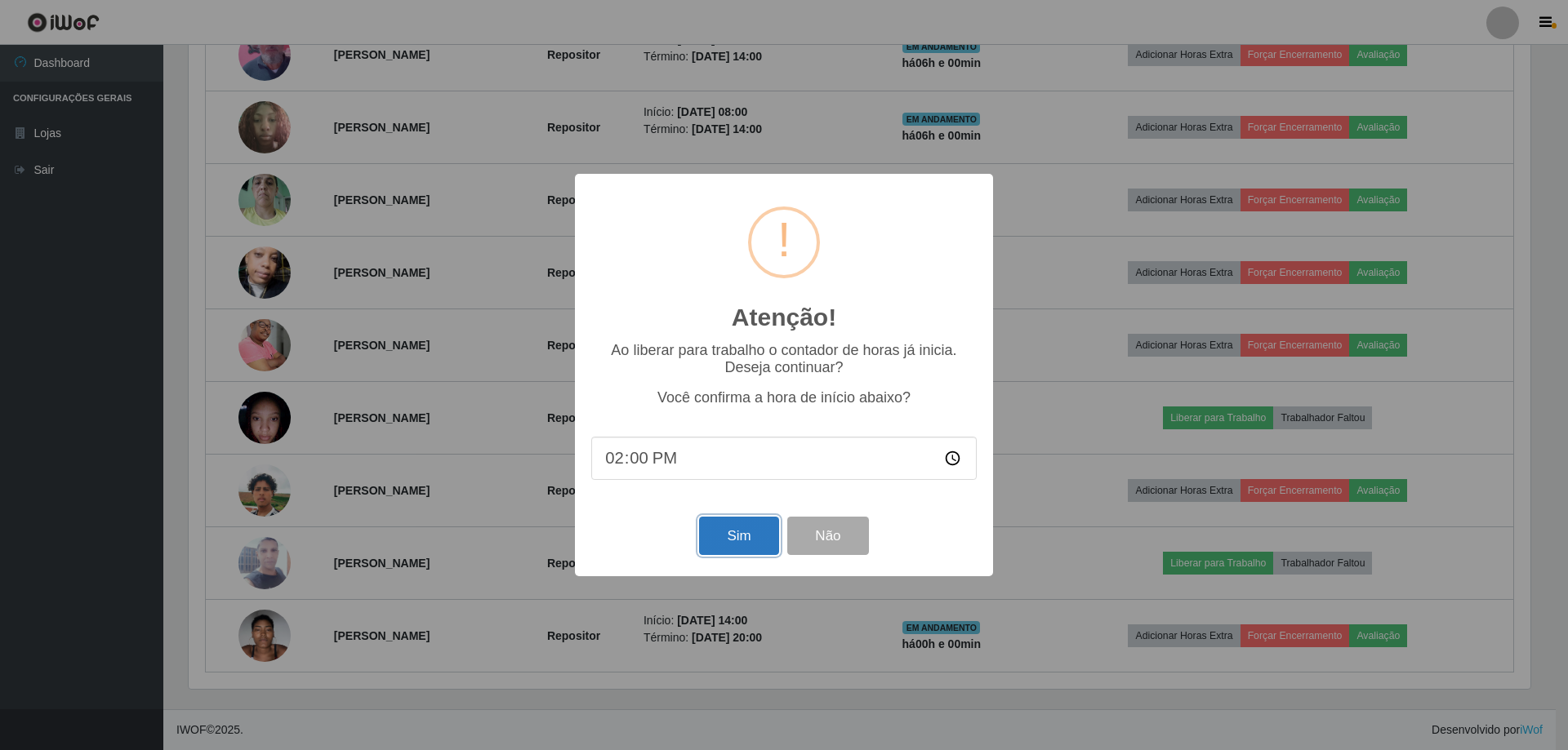
click at [742, 538] on button "Sim" at bounding box center [739, 536] width 79 height 39
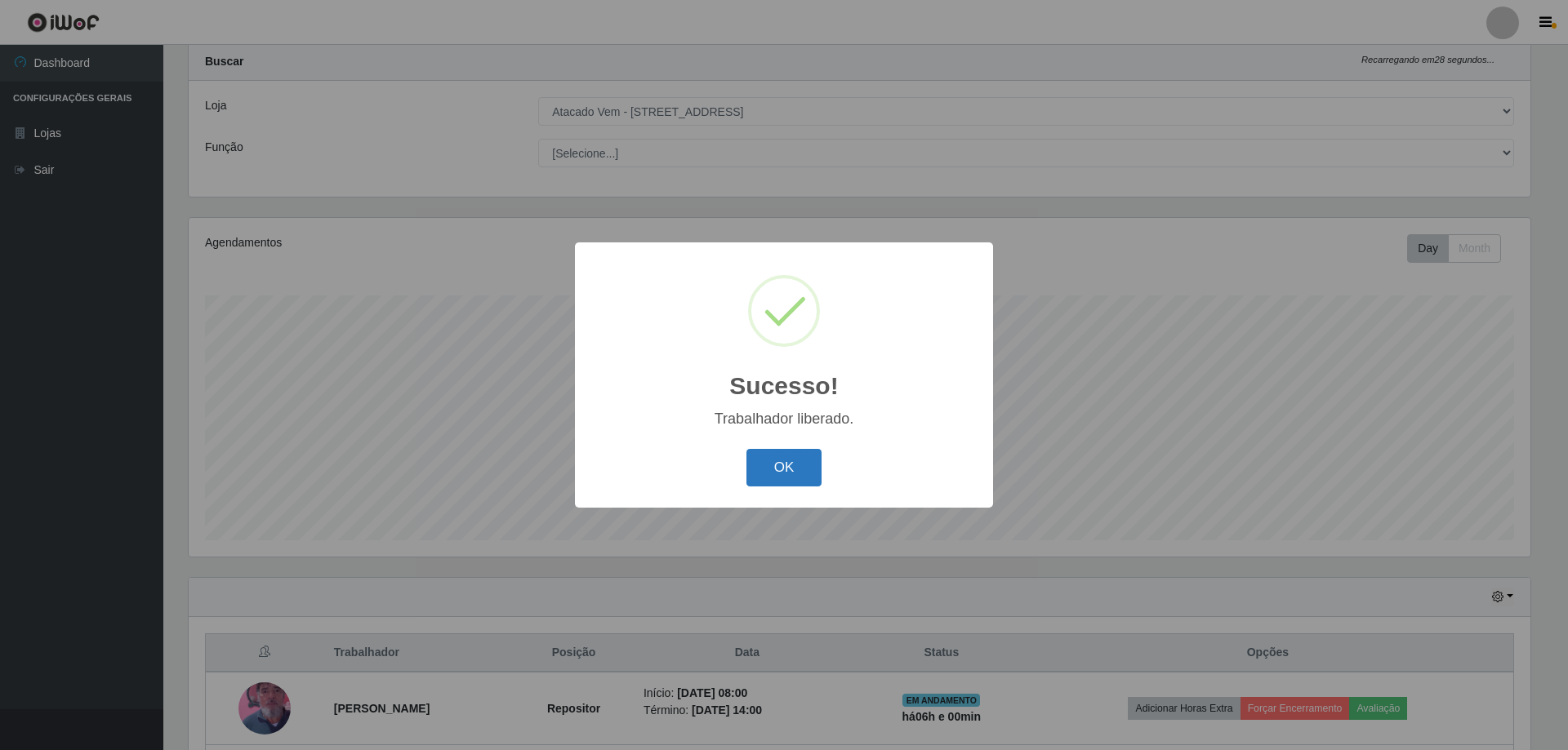
click at [767, 453] on button "OK" at bounding box center [784, 468] width 76 height 39
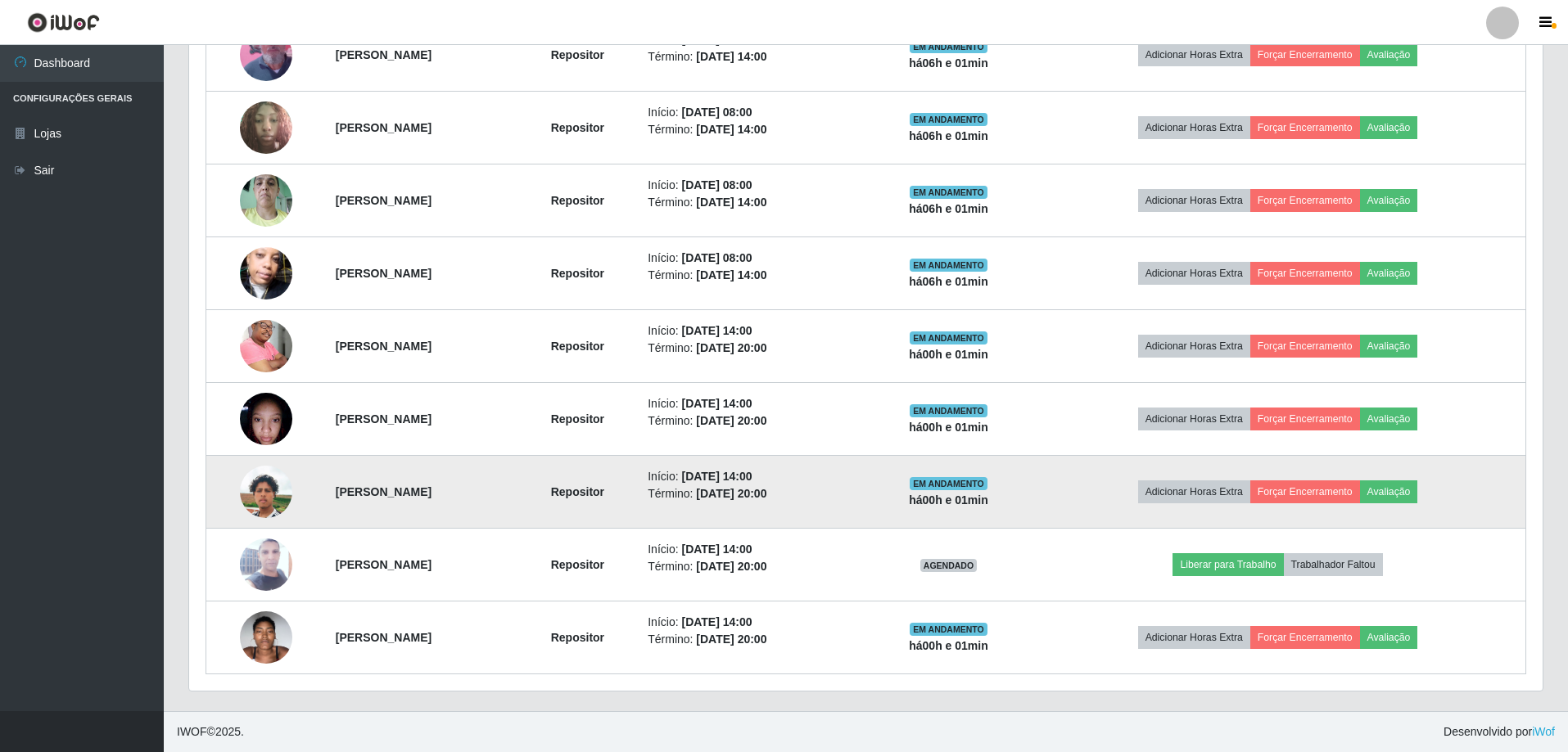
scroll to position [454, 0]
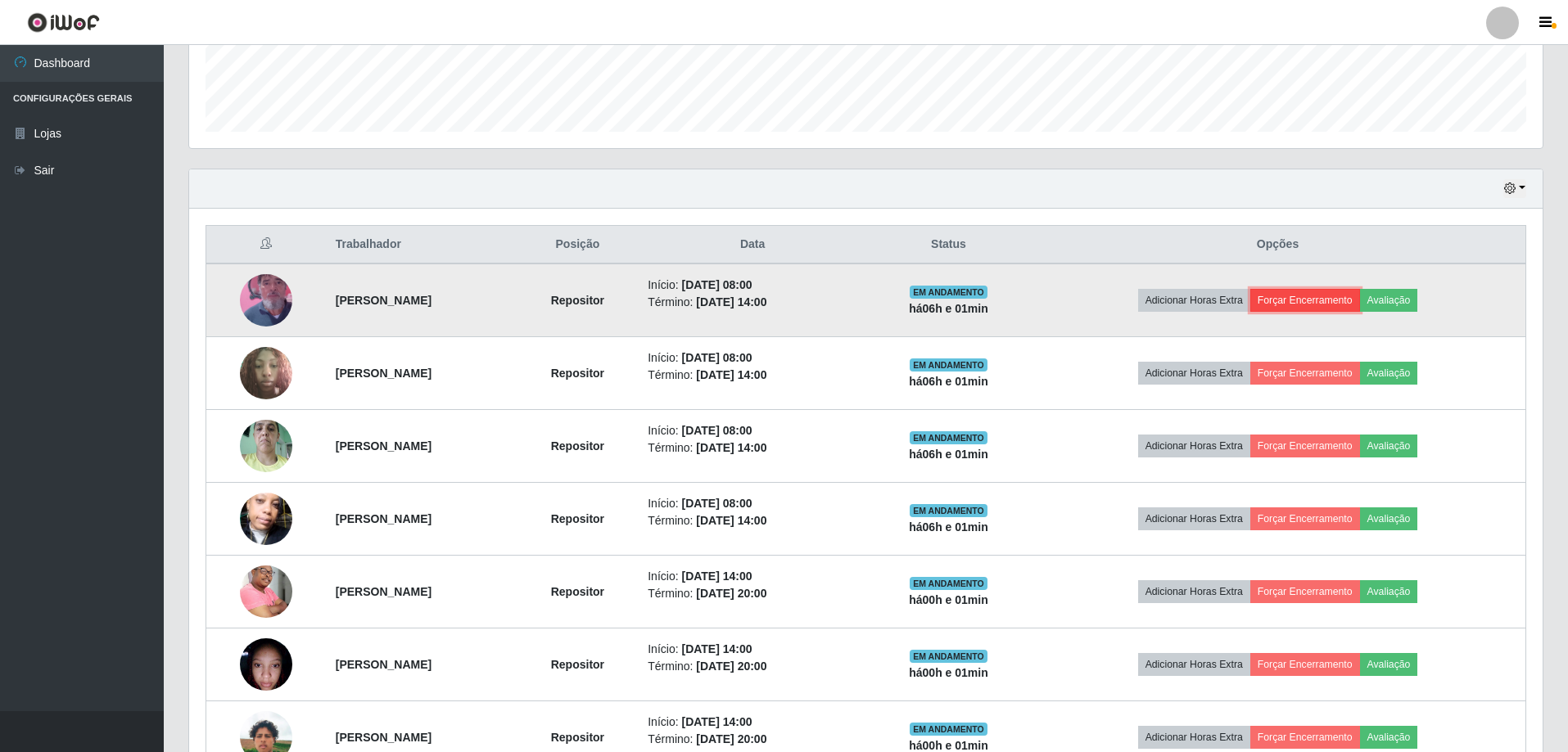
click at [1310, 296] on button "Forçar Encerramento" at bounding box center [1305, 301] width 110 height 23
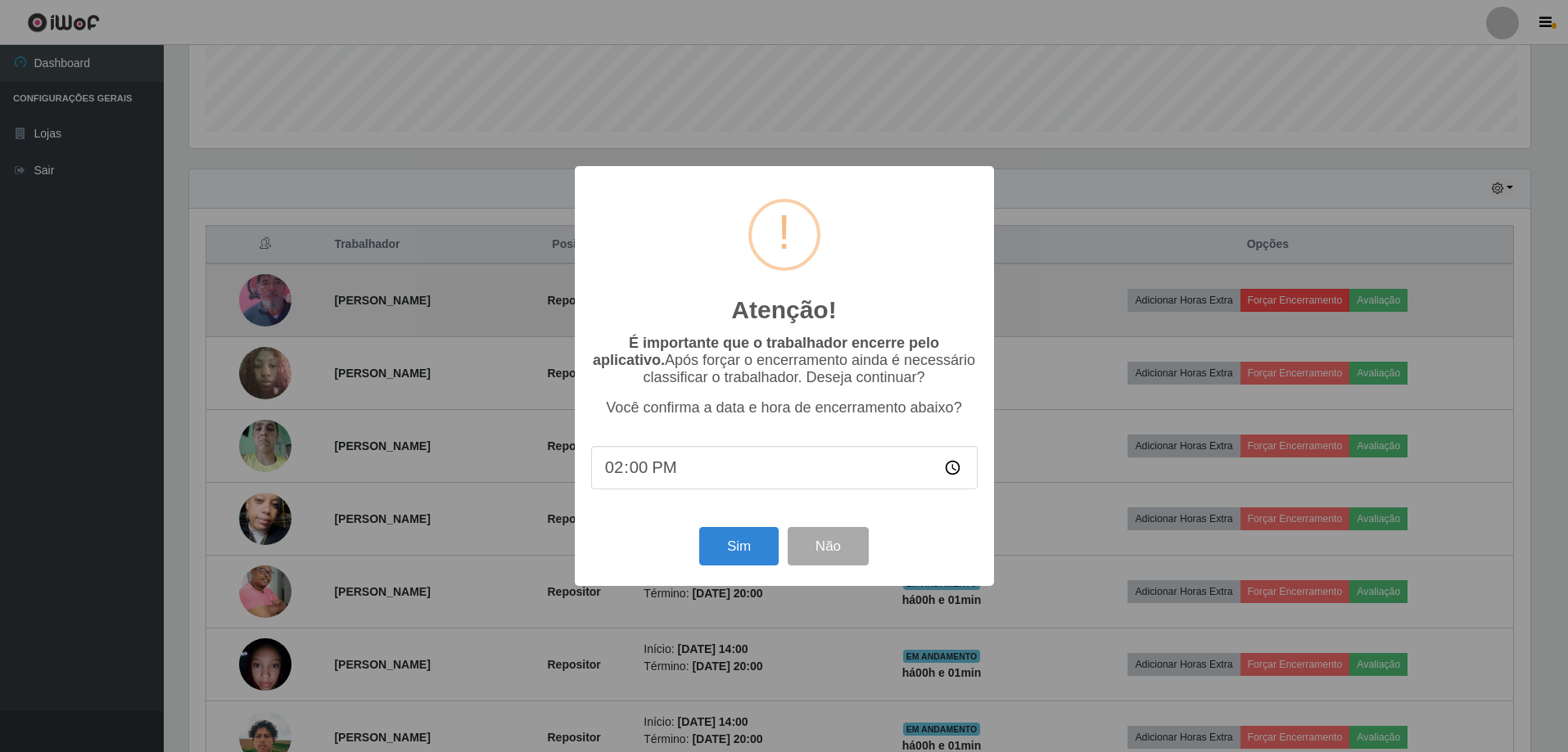
scroll to position [340, 1345]
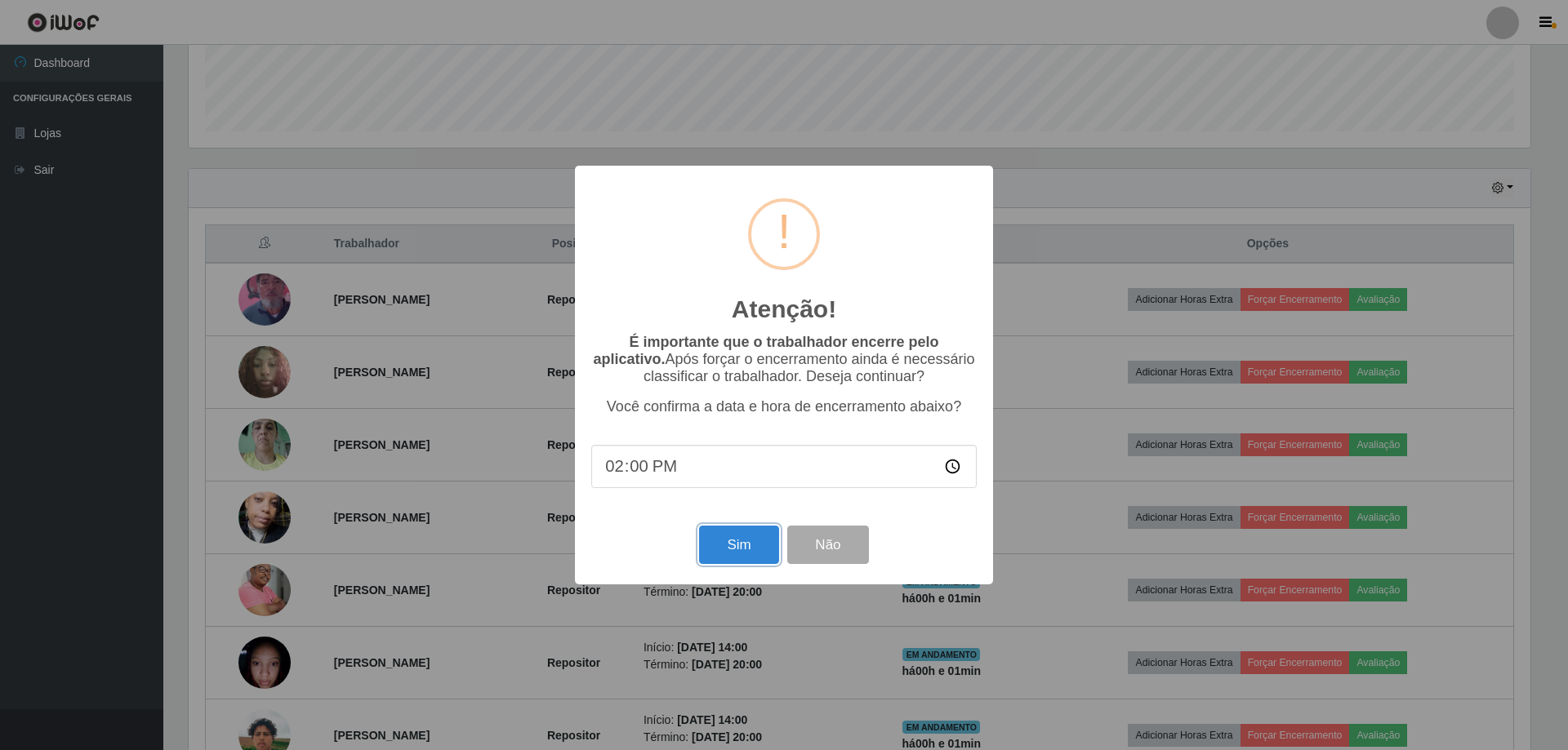
click at [756, 561] on button "Sim" at bounding box center [739, 545] width 79 height 39
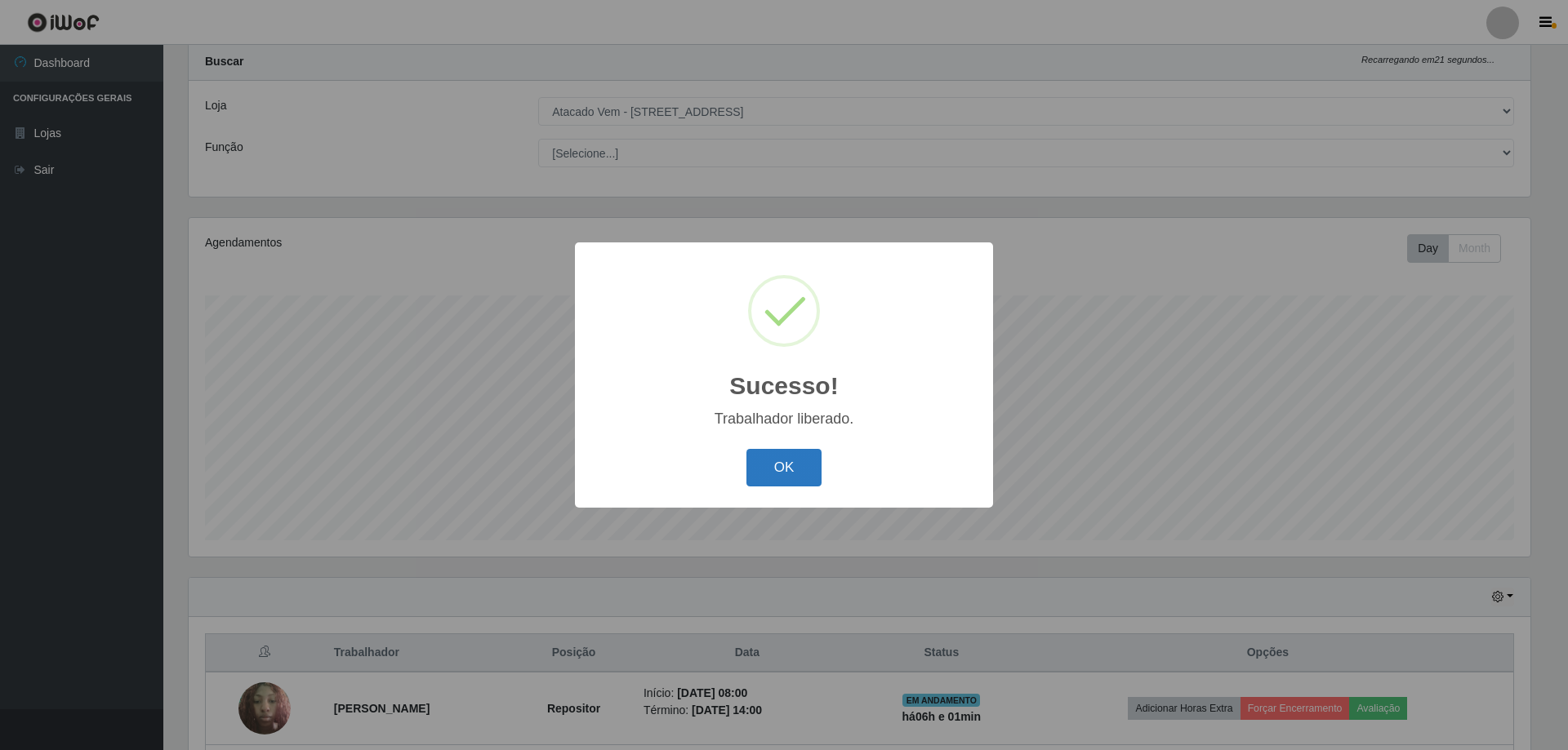
click at [763, 469] on button "OK" at bounding box center [784, 468] width 76 height 39
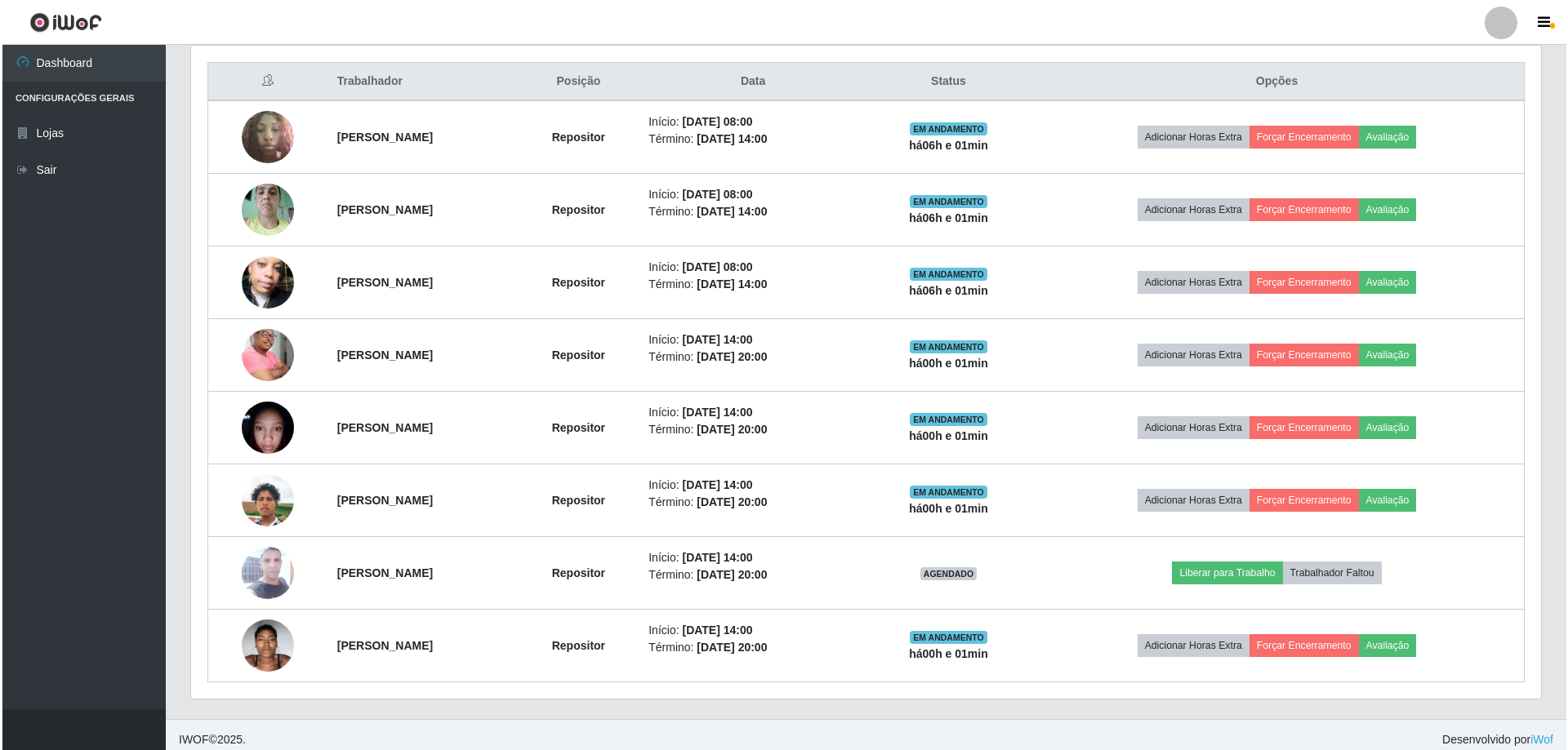
scroll to position [625, 0]
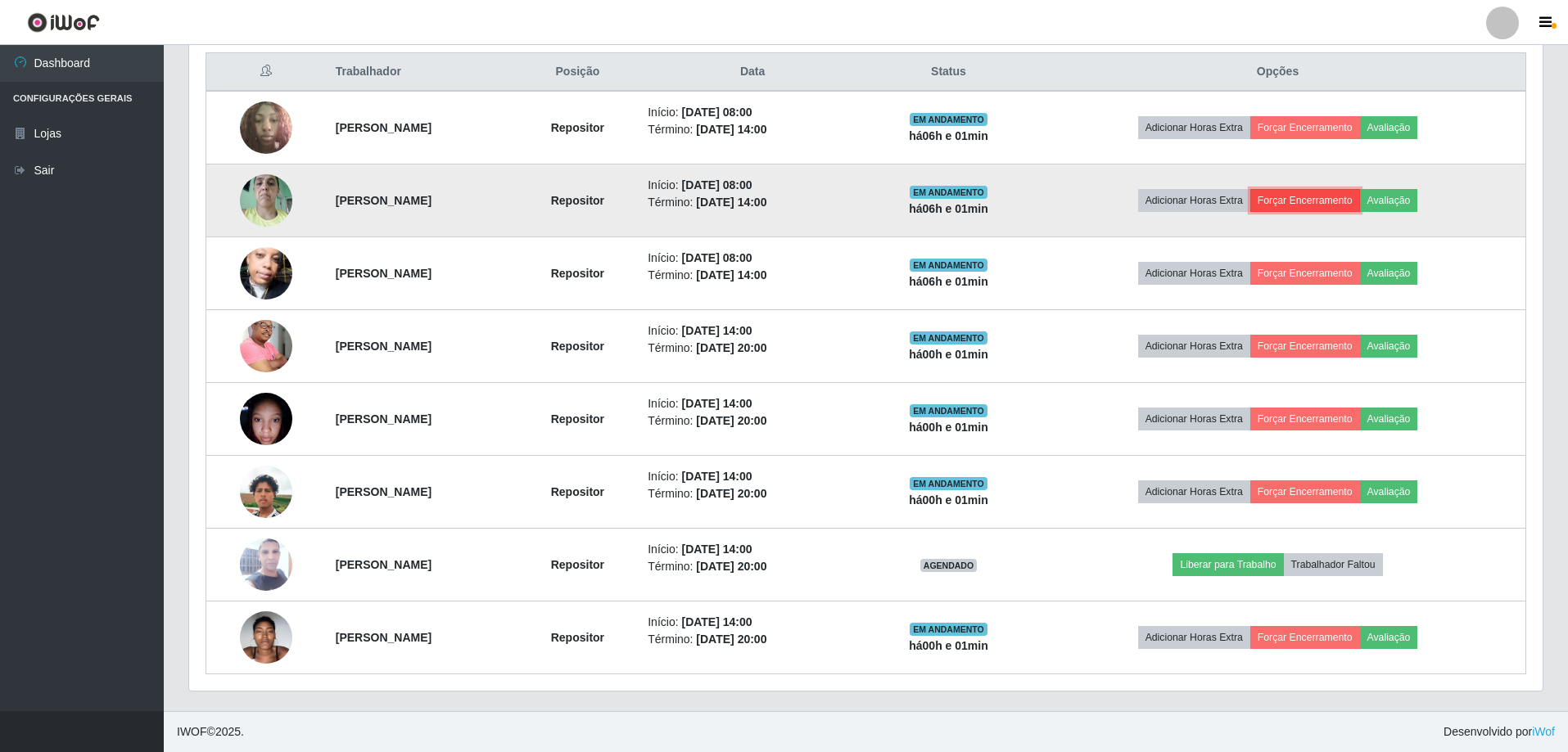
click at [1298, 197] on button "Forçar Encerramento" at bounding box center [1305, 200] width 110 height 23
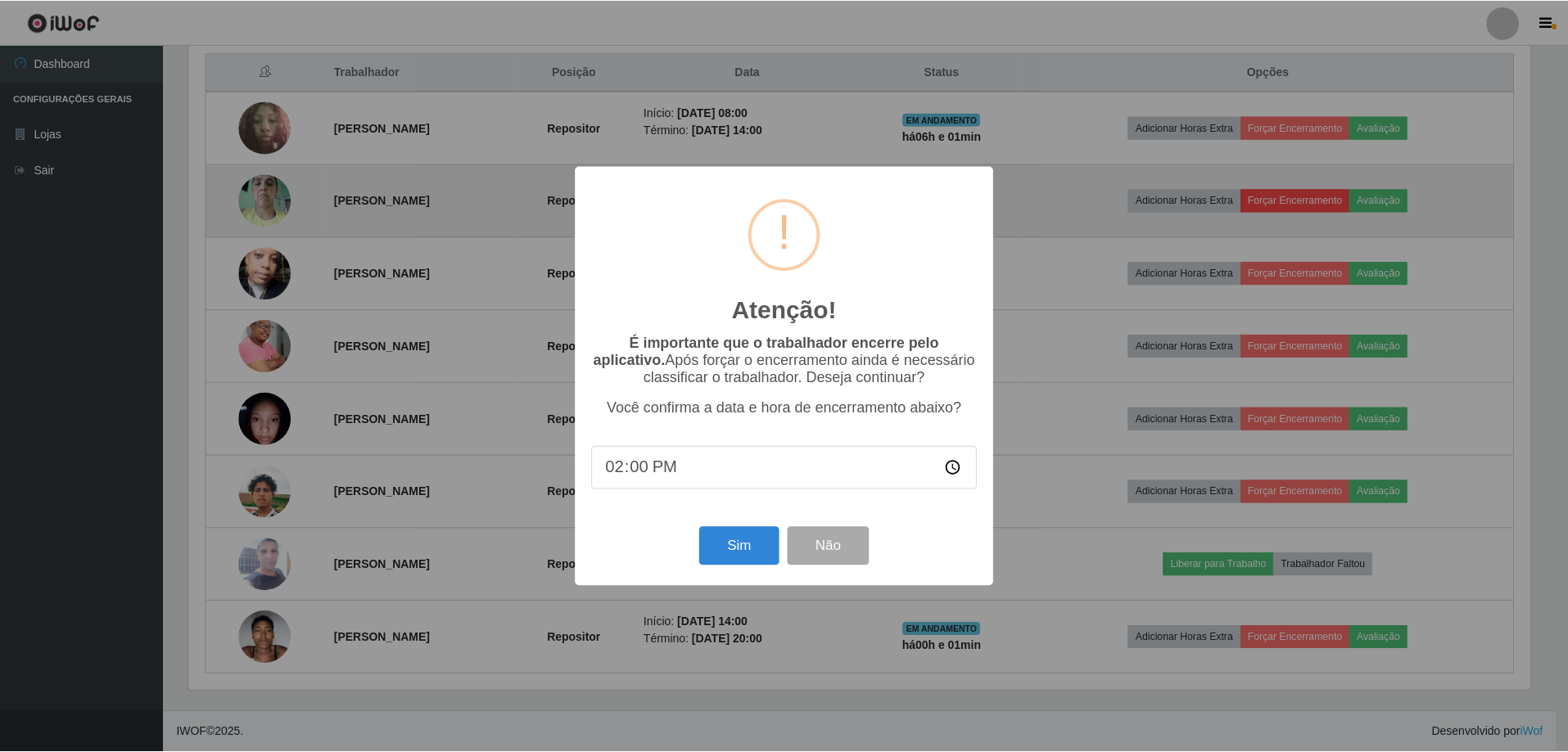
scroll to position [340, 1345]
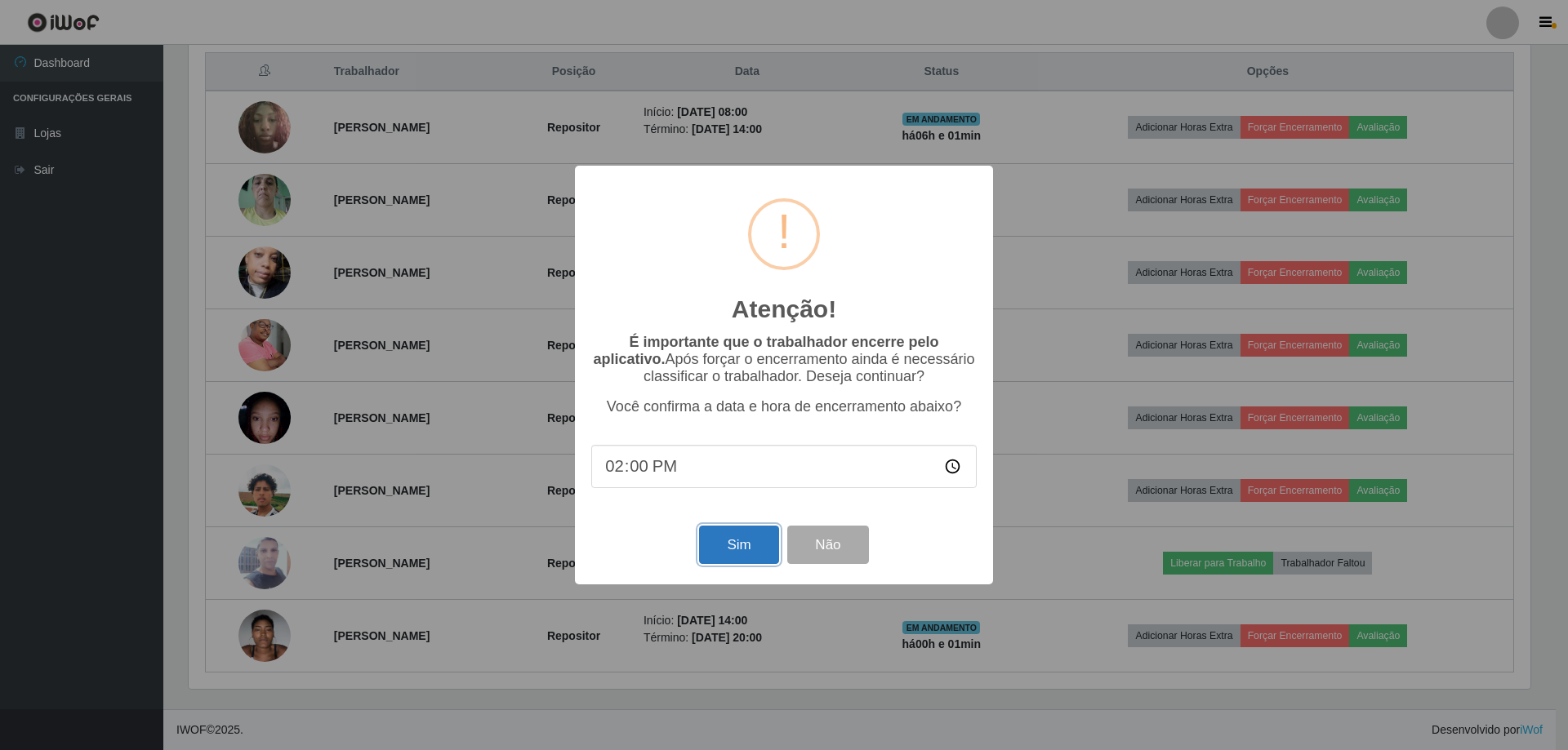
click at [733, 542] on button "Sim" at bounding box center [739, 545] width 79 height 39
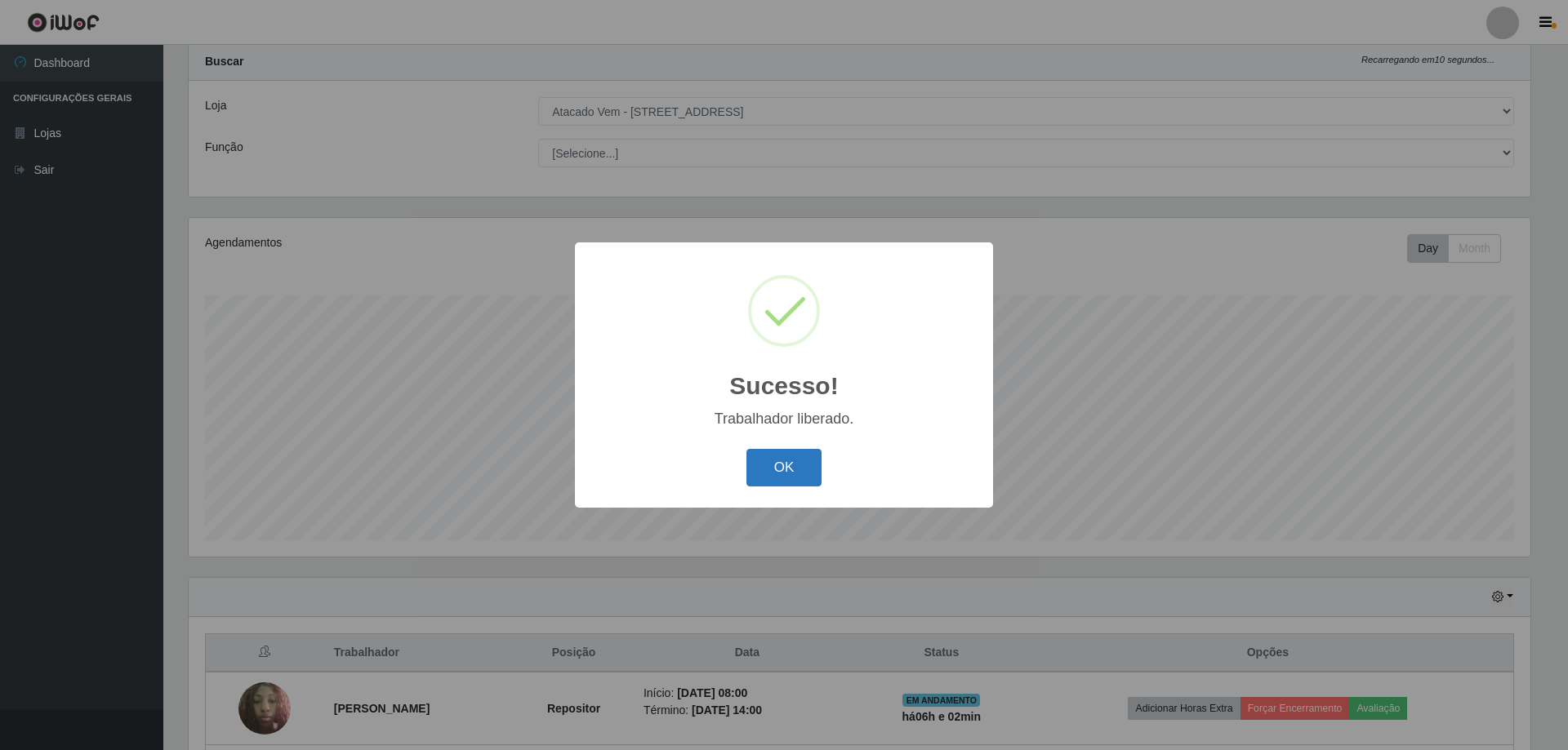
click at [794, 472] on button "OK" at bounding box center [784, 468] width 76 height 39
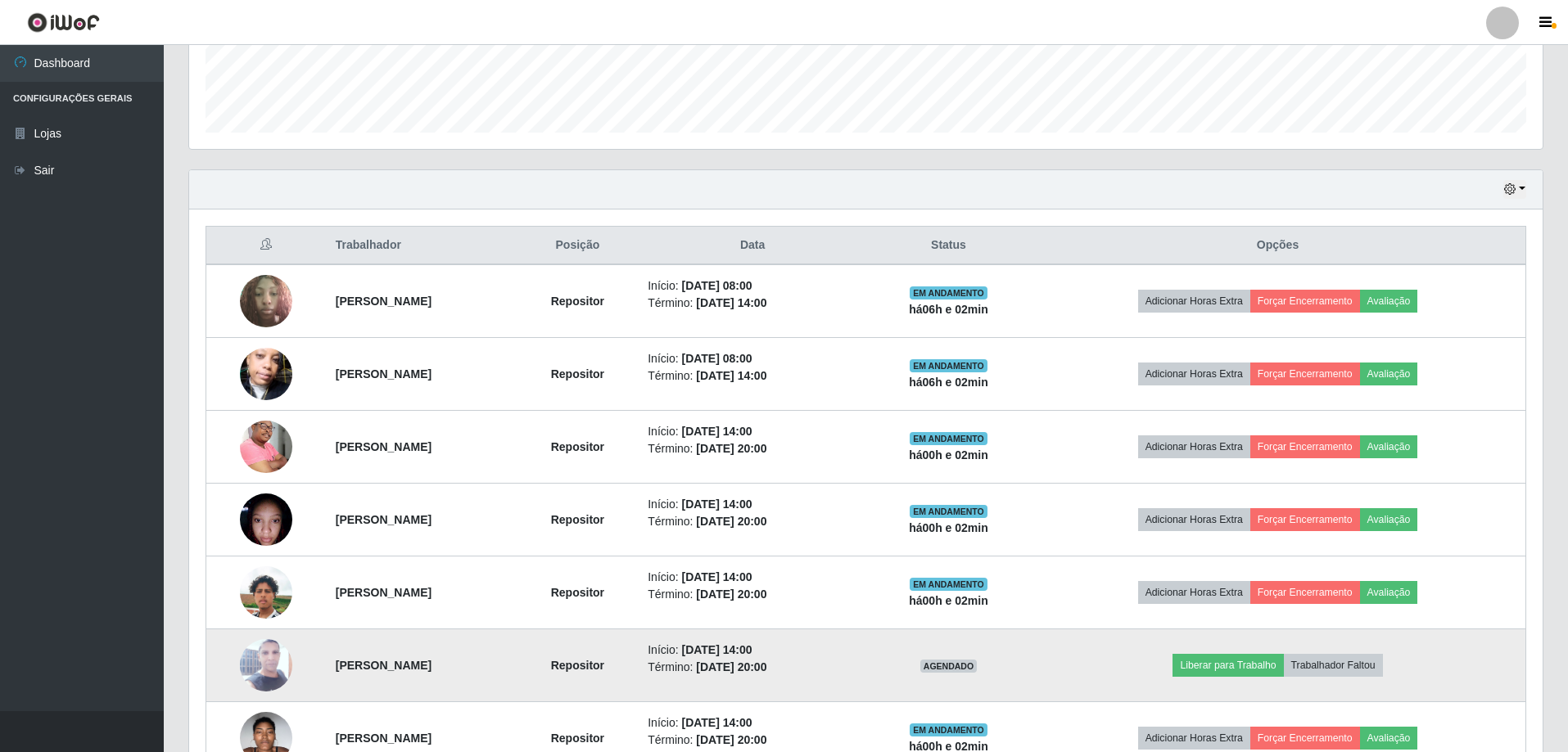
scroll to position [535, 0]
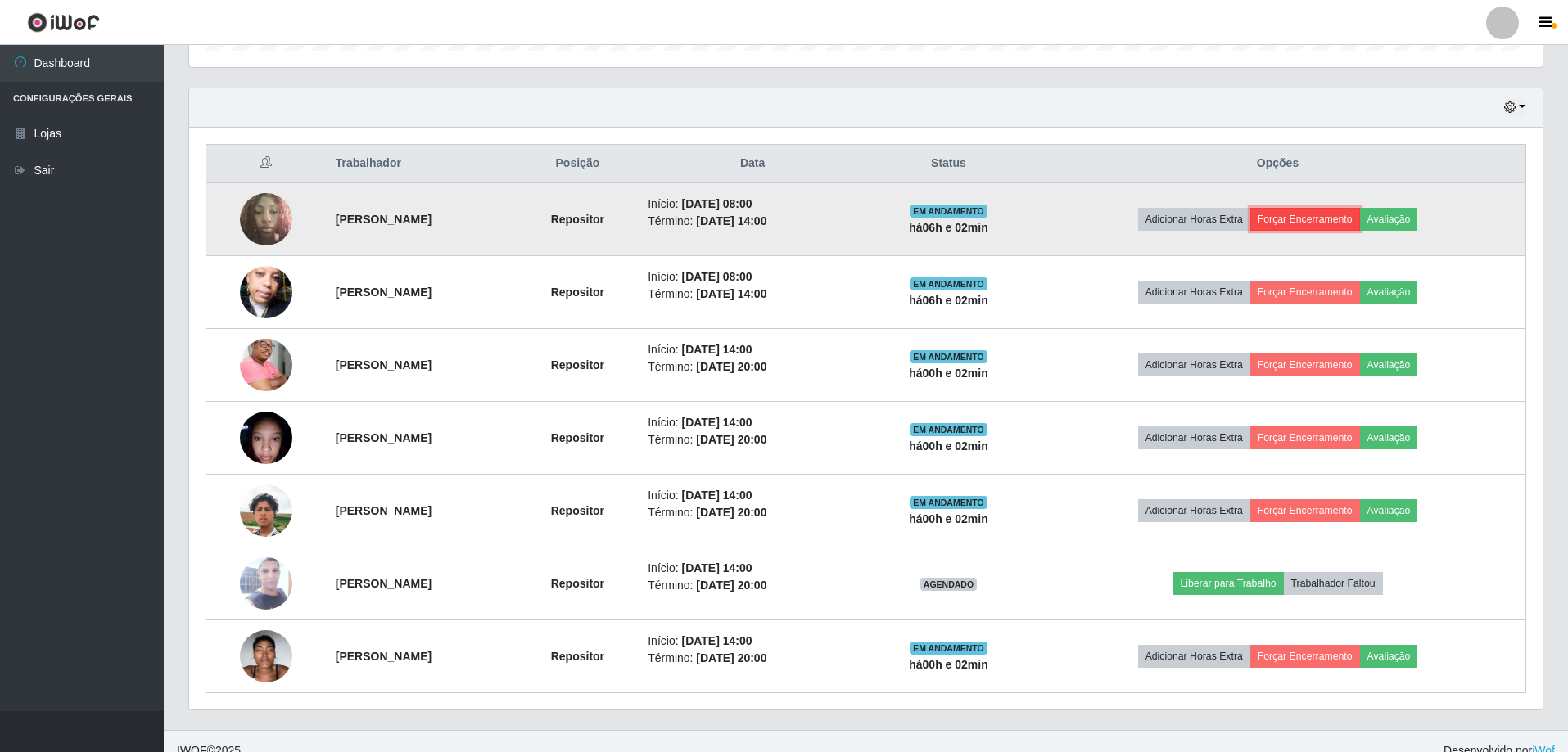
click at [1360, 214] on button "Forçar Encerramento" at bounding box center [1305, 219] width 110 height 23
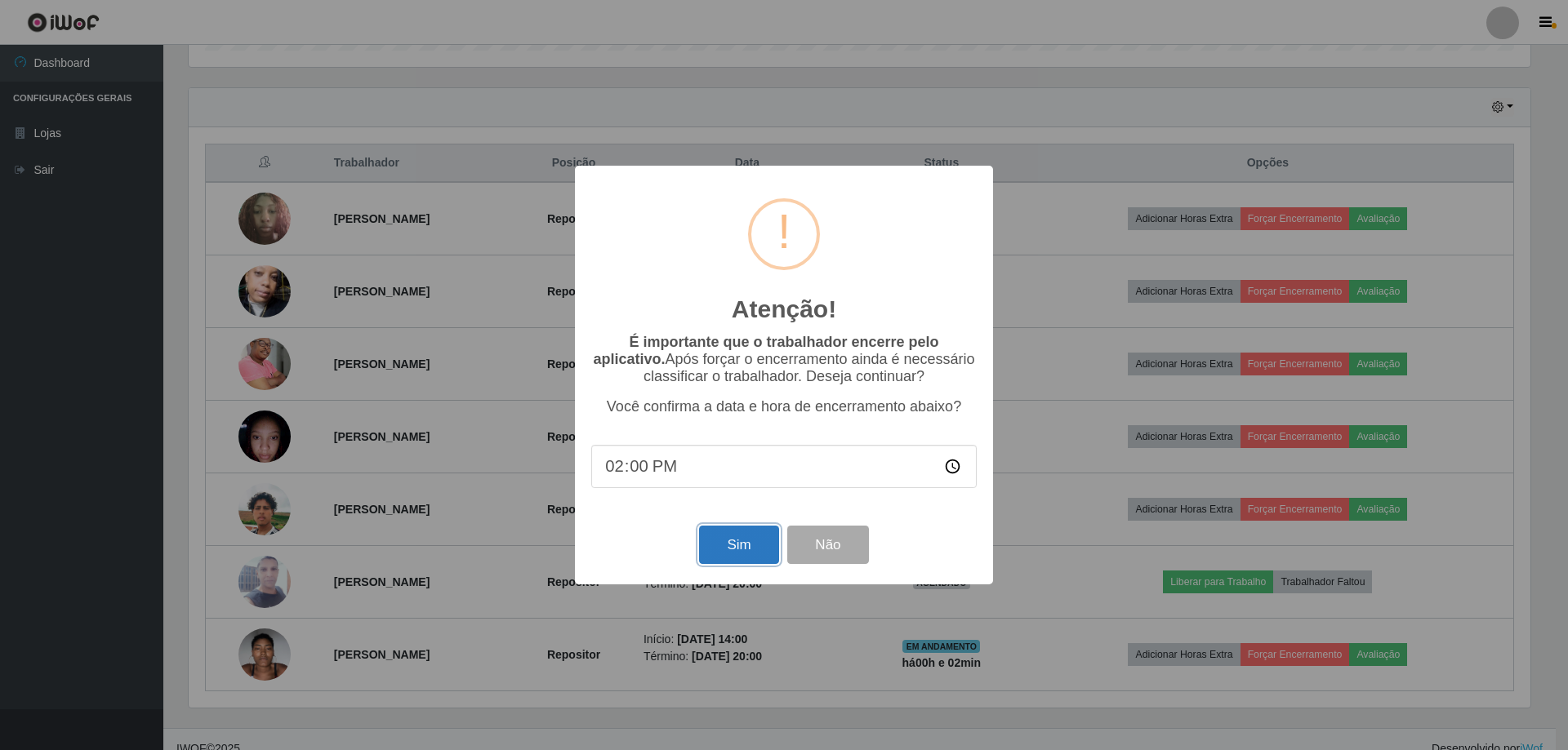
click at [741, 543] on button "Sim" at bounding box center [739, 545] width 79 height 39
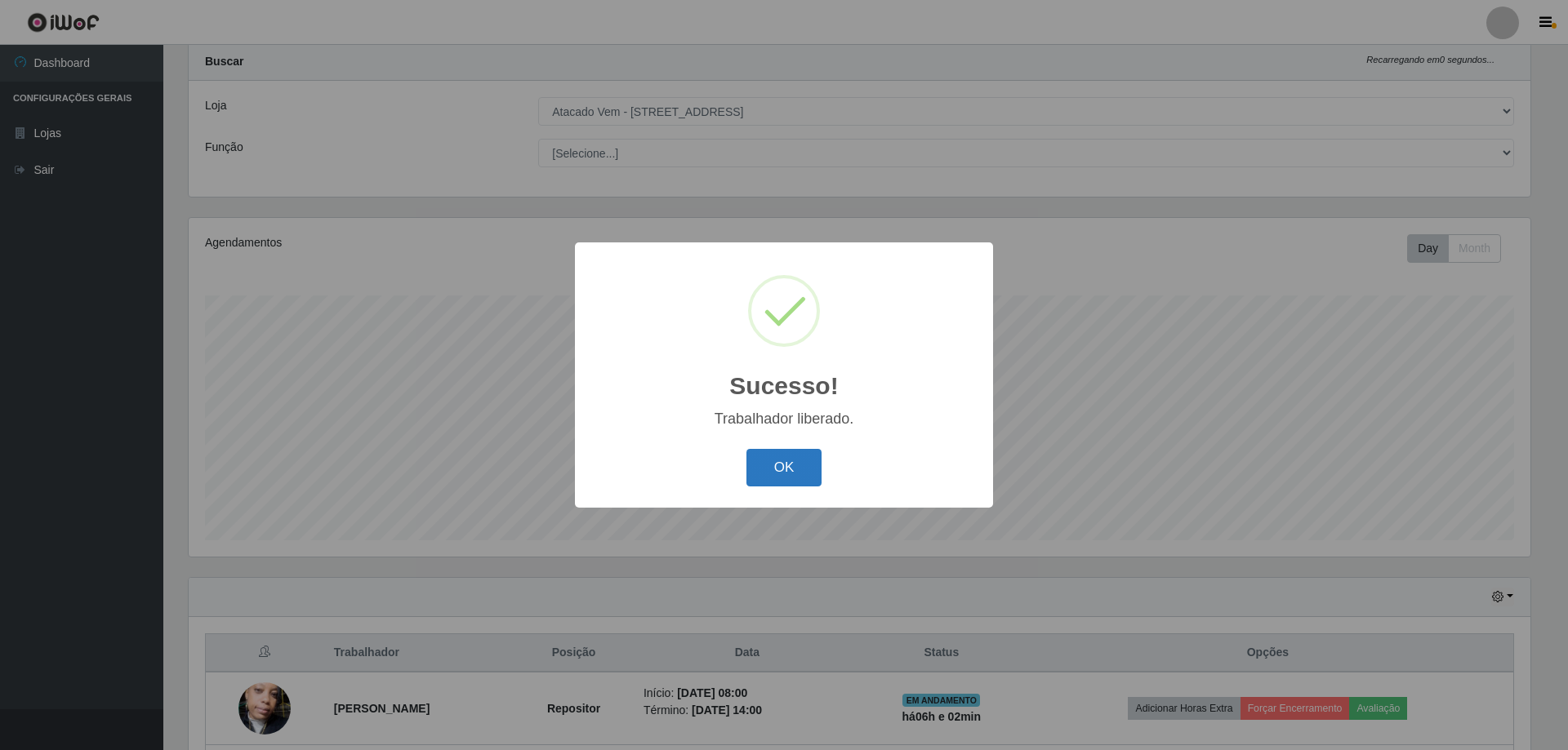
click at [793, 478] on button "OK" at bounding box center [784, 468] width 76 height 39
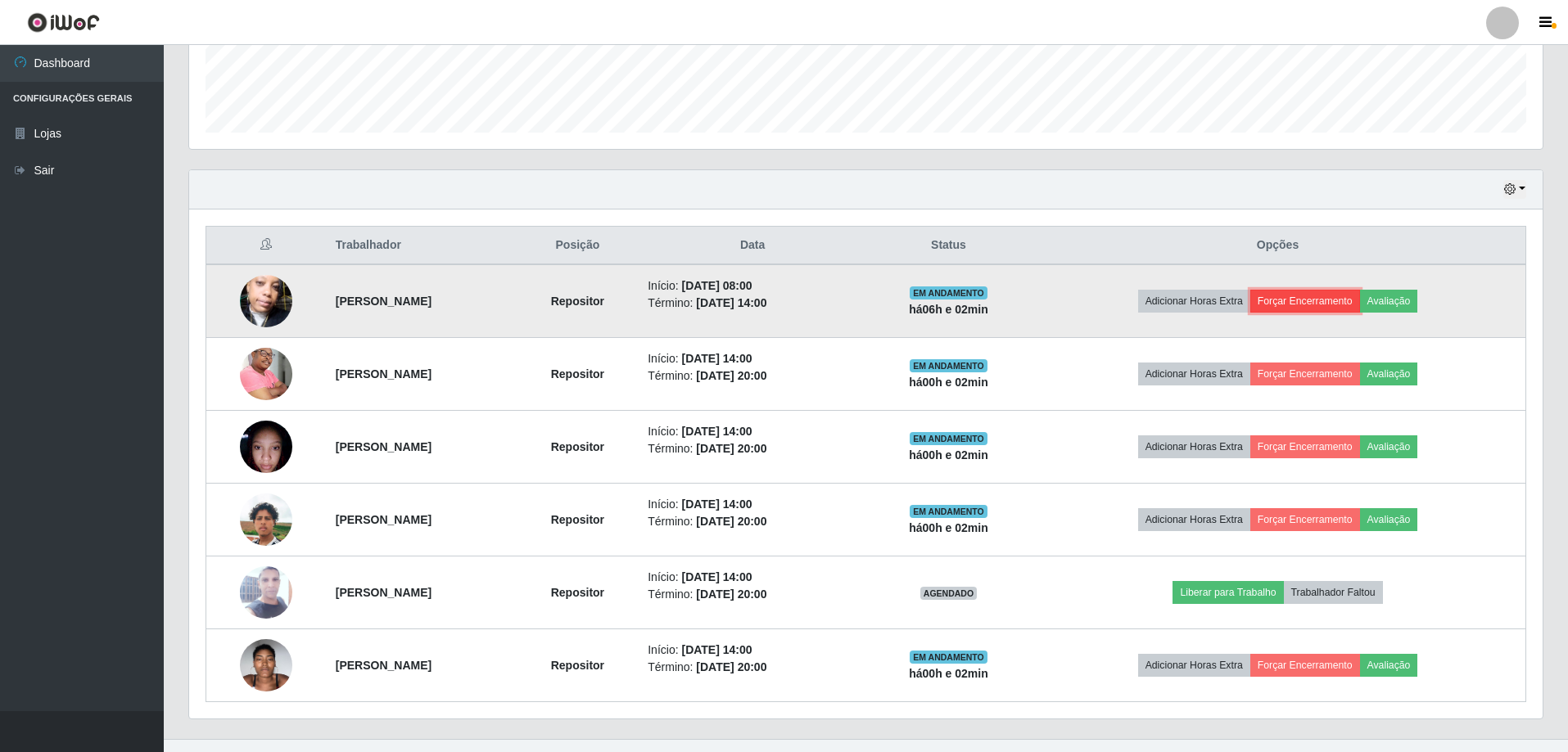
click at [1325, 301] on button "Forçar Encerramento" at bounding box center [1305, 301] width 110 height 23
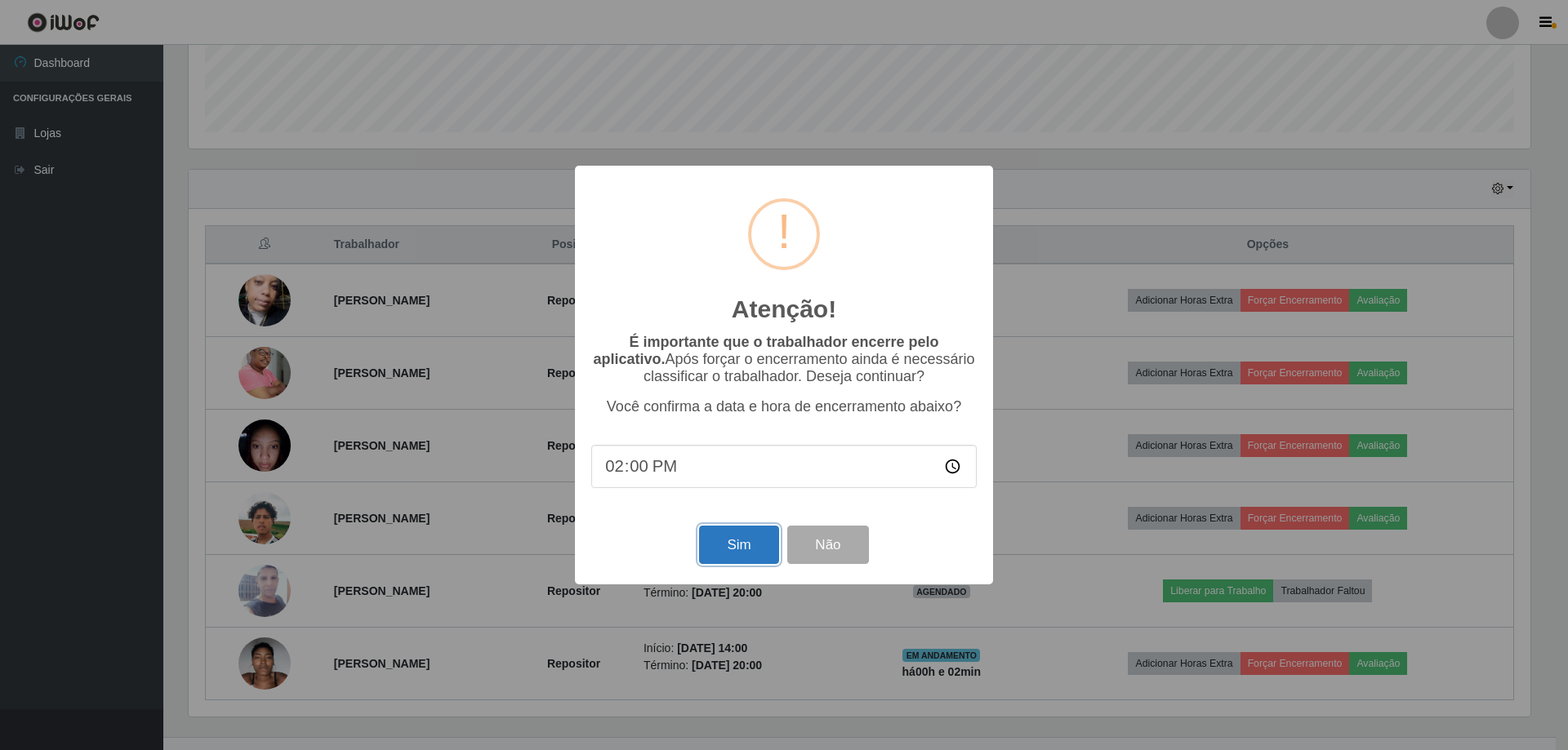
click at [760, 541] on button "Sim" at bounding box center [739, 545] width 79 height 39
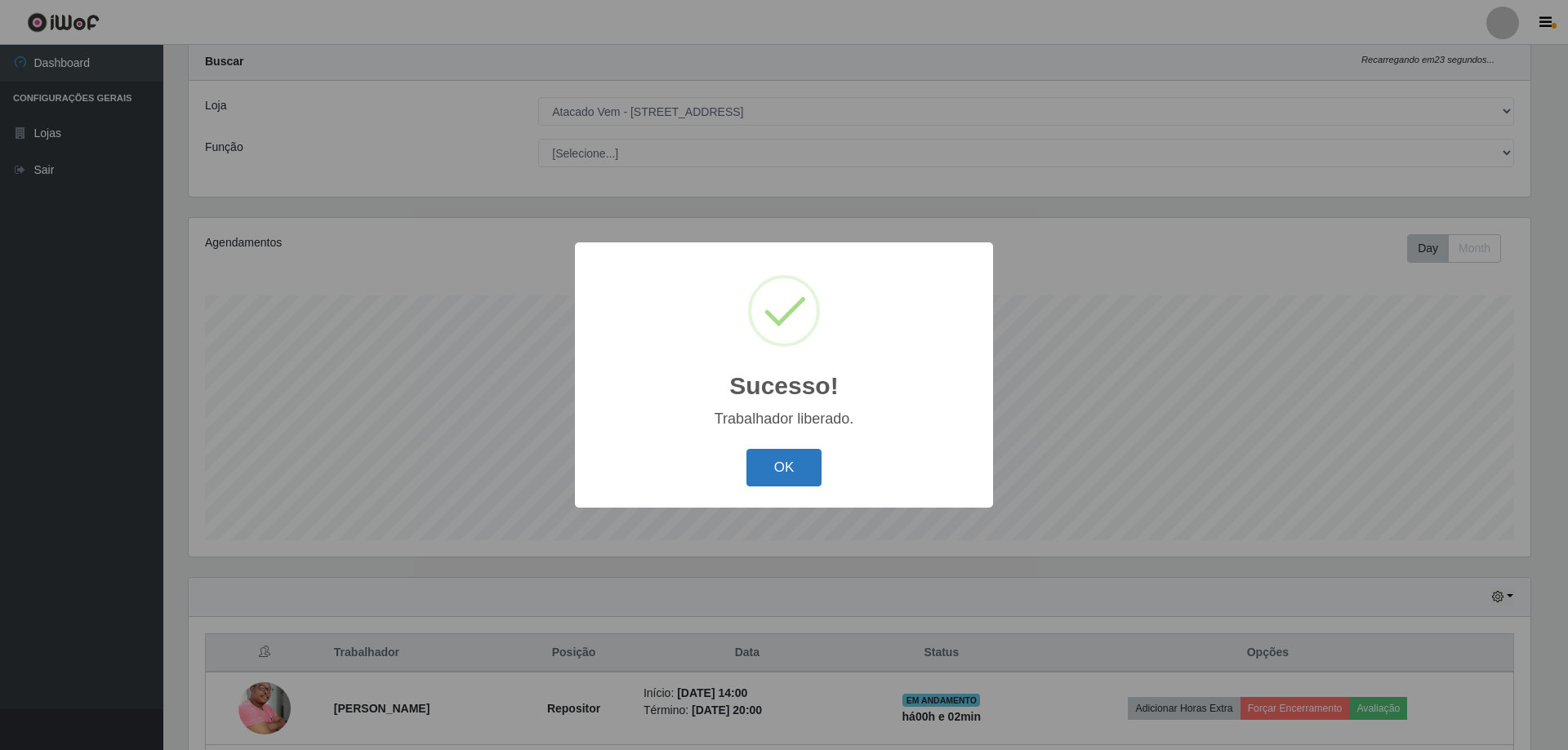
click at [779, 472] on button "OK" at bounding box center [784, 468] width 76 height 39
